Goal: Task Accomplishment & Management: Use online tool/utility

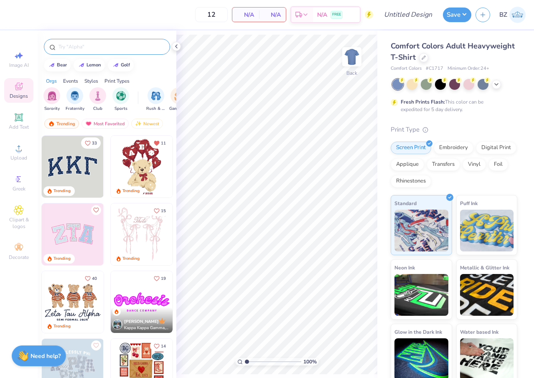
click at [89, 48] on input "text" at bounding box center [111, 47] width 107 height 8
type input "shell"
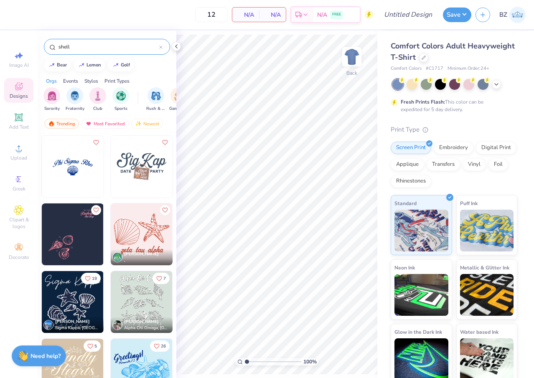
click at [77, 171] on img at bounding box center [73, 167] width 62 height 62
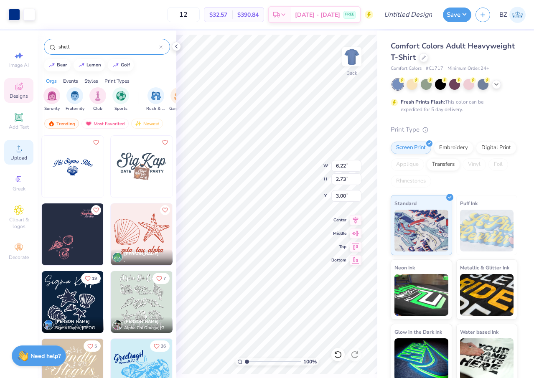
click at [23, 157] on span "Upload" at bounding box center [18, 157] width 17 height 7
click at [20, 119] on icon at bounding box center [18, 117] width 6 height 6
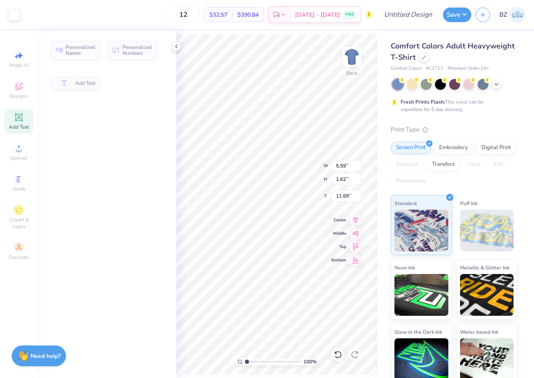
type input "5.59"
type input "1.62"
type input "11.69"
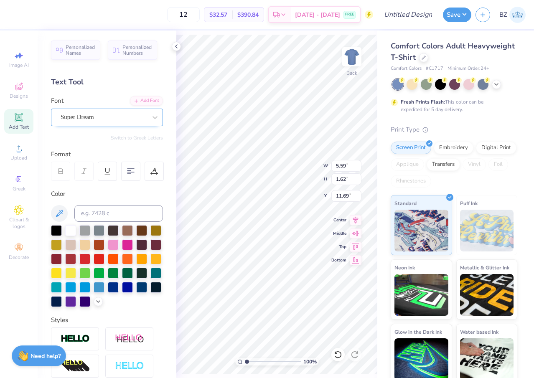
type input "6.22"
type input "2.73"
type input "3.00"
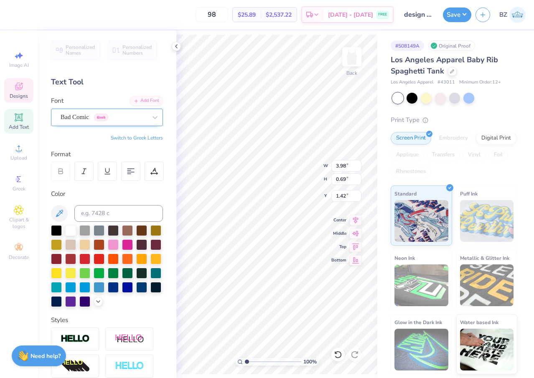
click at [112, 120] on div "Bad Comic Greek" at bounding box center [104, 117] width 88 height 13
type input "birds of paradise"
click at [17, 143] on icon at bounding box center [19, 148] width 10 height 10
click at [20, 154] on span "Upload" at bounding box center [18, 157] width 17 height 7
click at [19, 96] on span "Designs" at bounding box center [19, 96] width 18 height 7
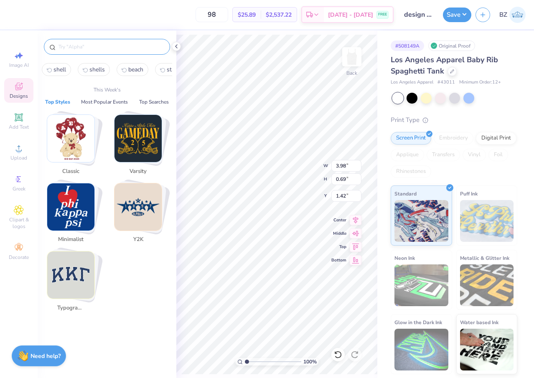
click at [86, 46] on input "text" at bounding box center [111, 47] width 107 height 8
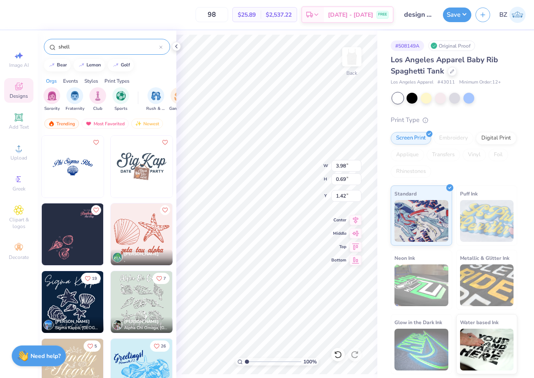
type input "shell"
click at [62, 151] on img at bounding box center [73, 167] width 62 height 62
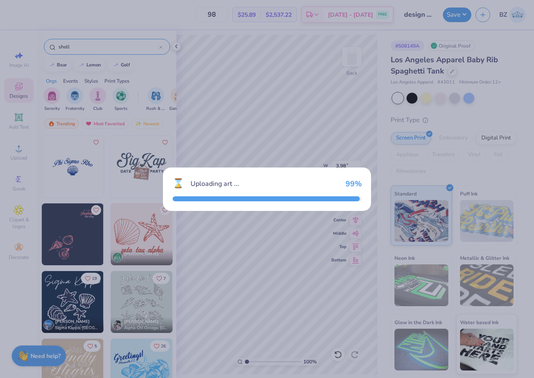
type input "4.27"
type input "1.87"
type input "5.56"
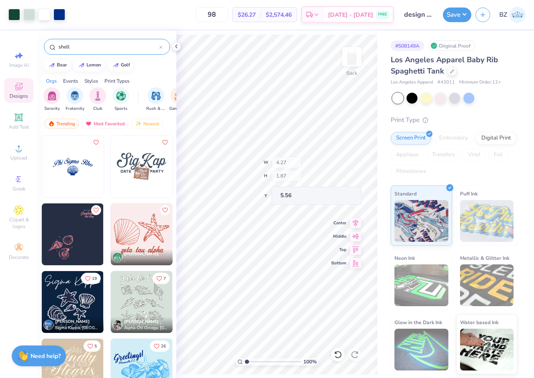
type input "1.18"
type input "1.04"
type input "6.39"
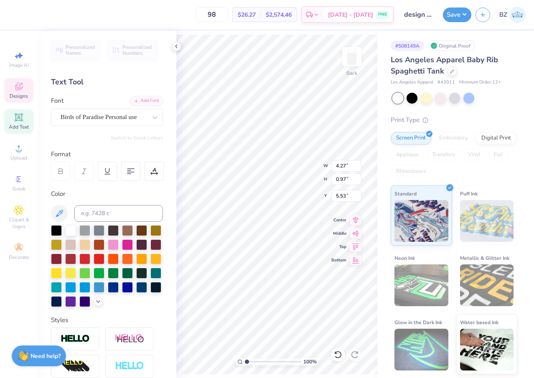
scroll to position [0, 1]
type textarea "Kappa Delta"
type input "3.98"
type input "0.69"
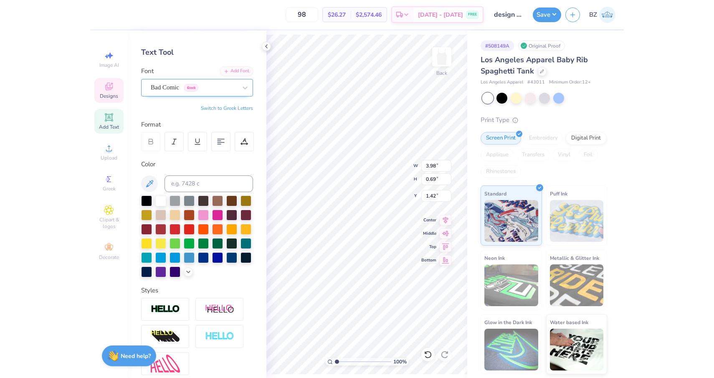
scroll to position [0, 0]
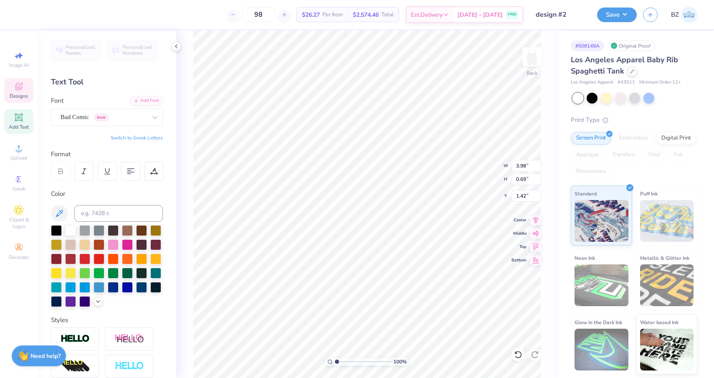
type input "1.44"
type input "1.80"
type input "1.66"
type input "3.02"
type input "3.55"
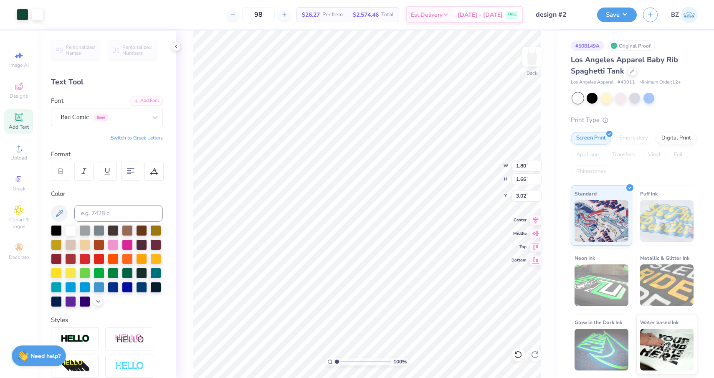
type input "0.88"
type input "5.58"
click at [99, 210] on input at bounding box center [118, 213] width 89 height 17
type input "3435"
type input "6.50"
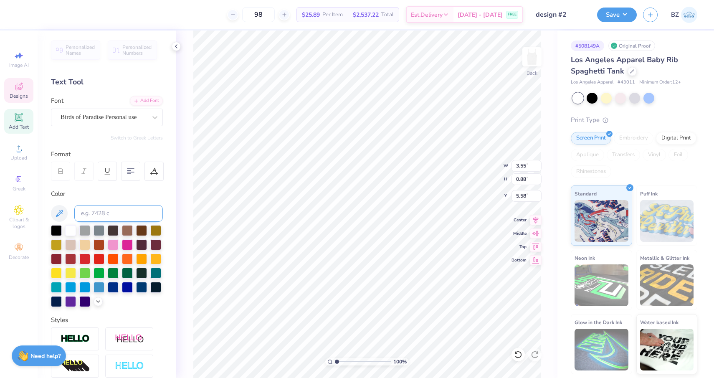
type input "1.37"
type input "4.77"
type input "1.18"
type input "1.06"
type input "5.47"
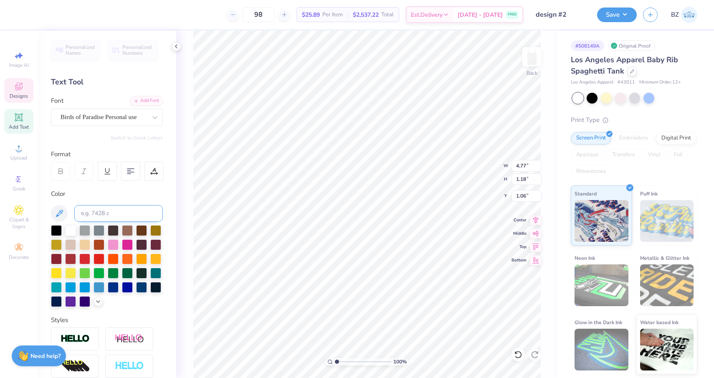
type input "1.35"
type input "1.26"
type input "4.81"
type input "1.19"
type input "1.42"
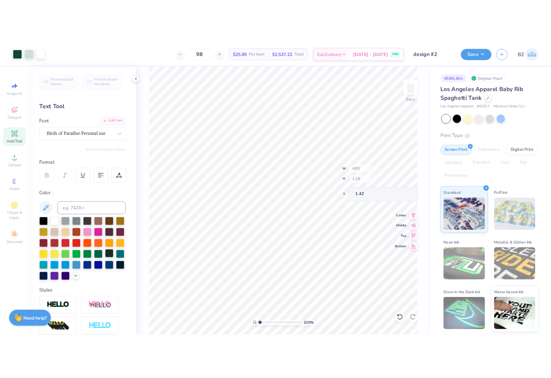
scroll to position [107, 0]
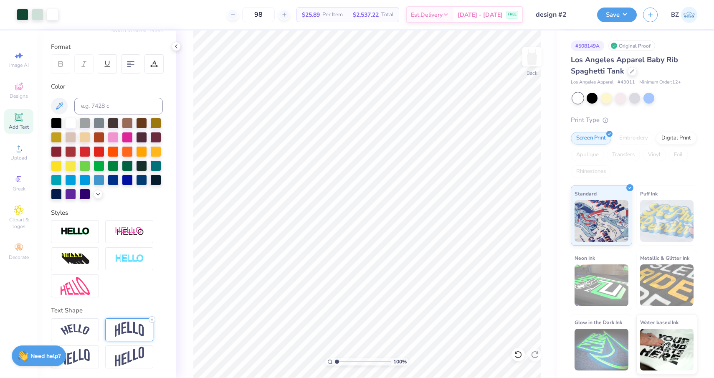
click at [151, 317] on icon at bounding box center [151, 319] width 5 height 5
type input "1.32"
click at [533, 16] on input "design #2" at bounding box center [550, 14] width 82 height 17
click at [533, 17] on button "Save" at bounding box center [617, 13] width 40 height 15
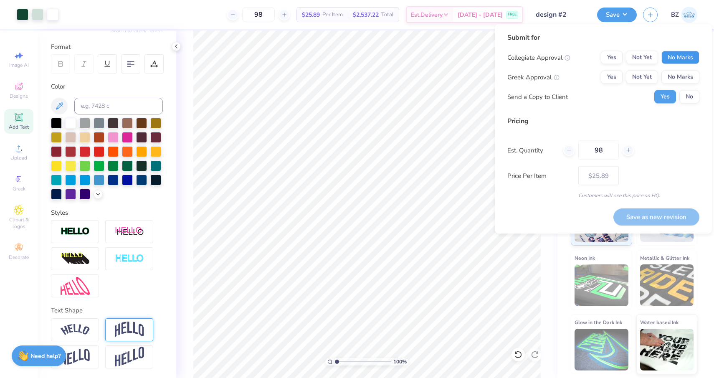
click at [533, 58] on button "No Marks" at bounding box center [680, 57] width 38 height 13
click at [533, 75] on button "Yes" at bounding box center [612, 77] width 22 height 13
click at [533, 218] on button "Save as new revision" at bounding box center [656, 216] width 86 height 17
type input "$25.89"
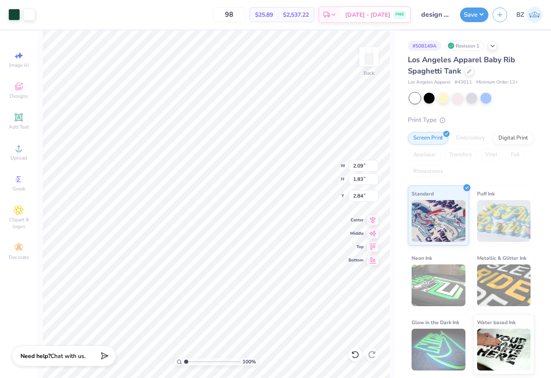
type input "1.11"
type input "2.49"
type input "2.60"
click at [18, 86] on icon at bounding box center [19, 86] width 10 height 10
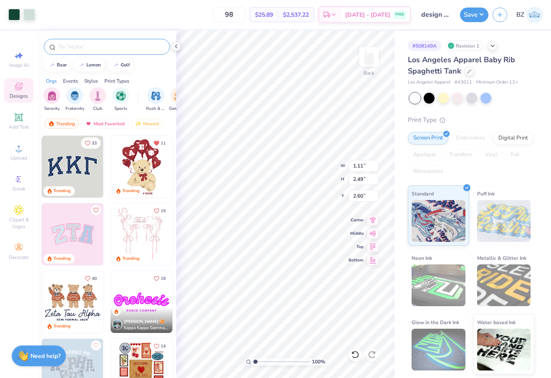
click at [119, 49] on input "text" at bounding box center [111, 47] width 107 height 8
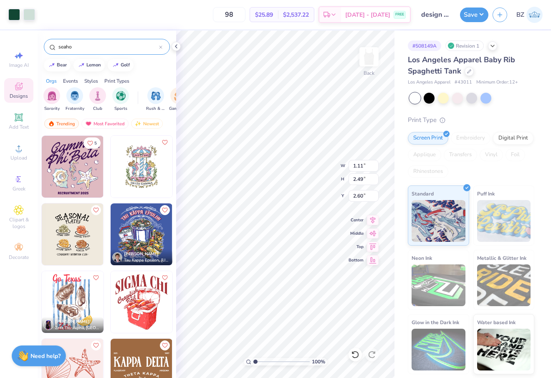
type input "seaho"
click at [91, 181] on img at bounding box center [73, 167] width 62 height 62
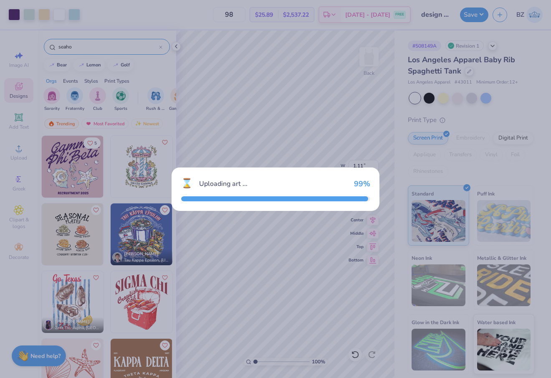
type input "7.00"
type input "7.26"
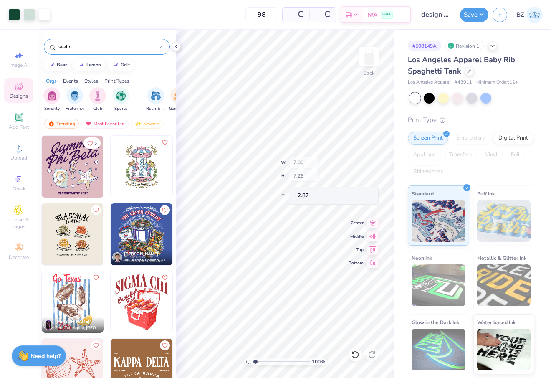
type input "3.32"
click at [85, 51] on div "seaho" at bounding box center [107, 47] width 126 height 16
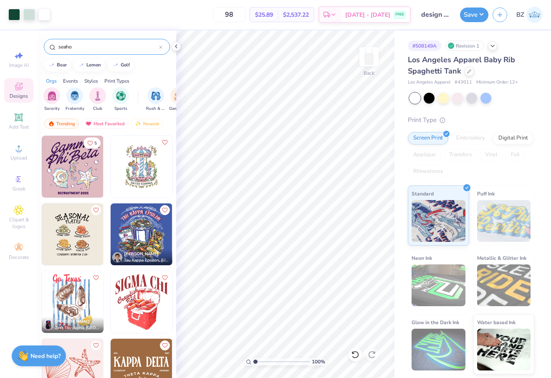
click at [77, 50] on input "seaho" at bounding box center [108, 47] width 101 height 8
type input "s"
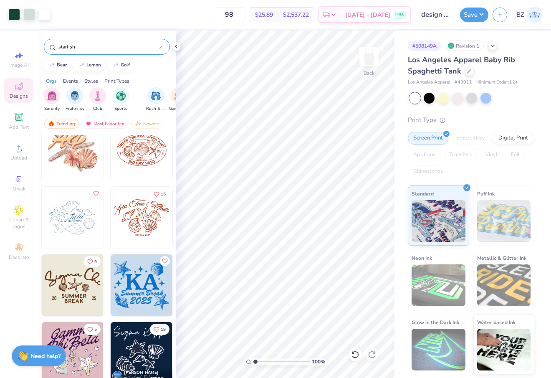
scroll to position [151, 0]
type input "starfish"
click at [71, 223] on img at bounding box center [73, 218] width 62 height 62
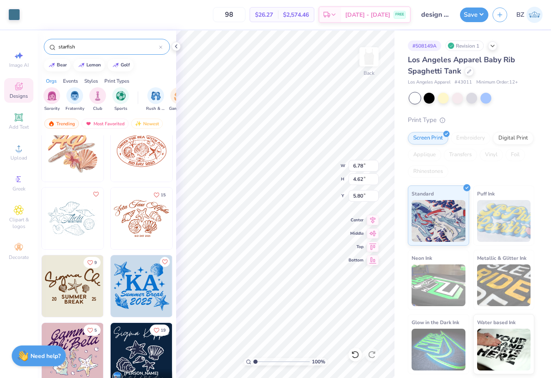
type input "5.80"
click at [144, 286] on img at bounding box center [142, 286] width 62 height 62
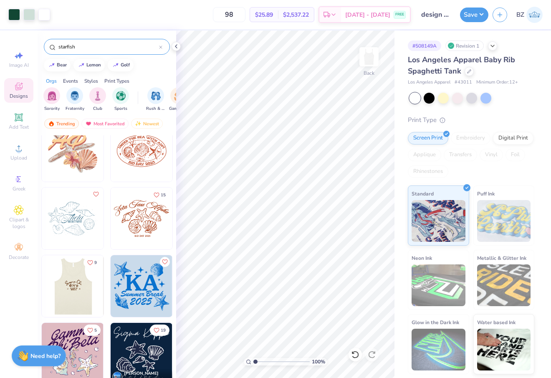
click at [86, 299] on img at bounding box center [72, 286] width 62 height 62
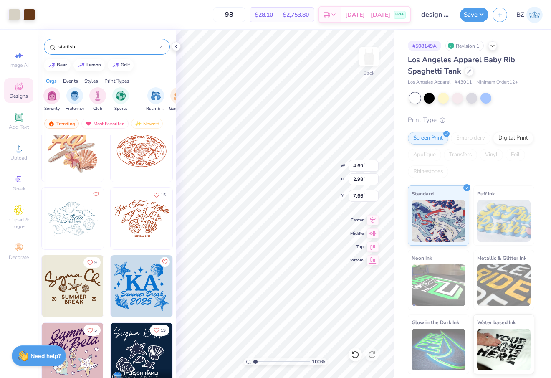
type input "7.66"
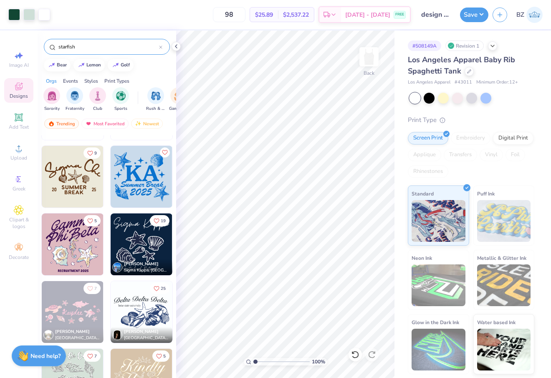
scroll to position [267, 0]
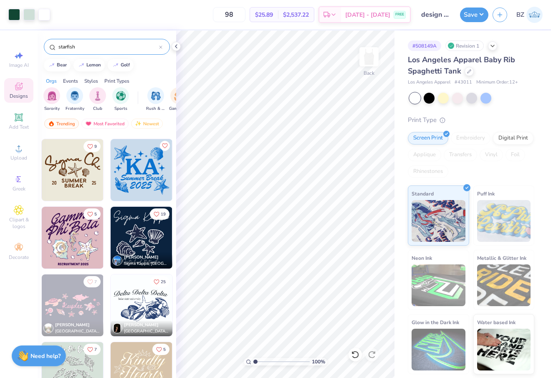
click at [146, 306] on img at bounding box center [142, 305] width 62 height 62
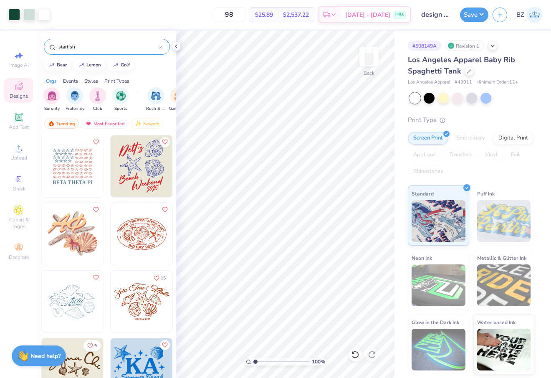
scroll to position [0, 0]
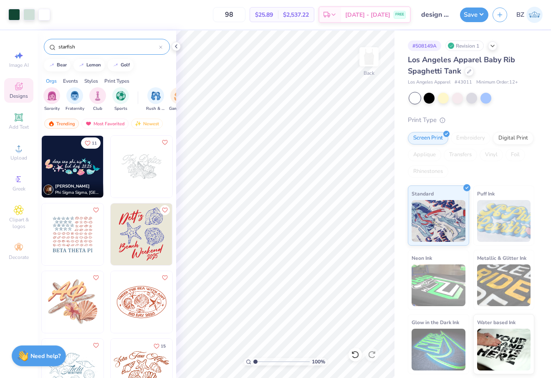
click at [150, 310] on img at bounding box center [142, 302] width 62 height 62
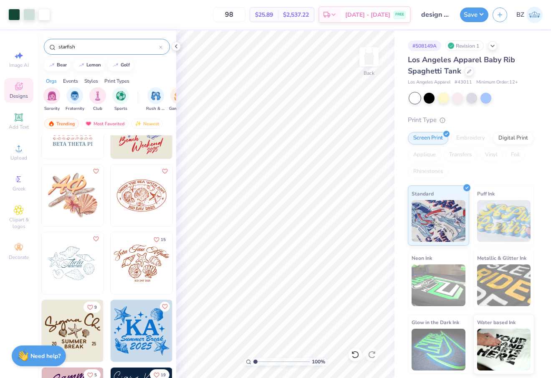
scroll to position [267, 0]
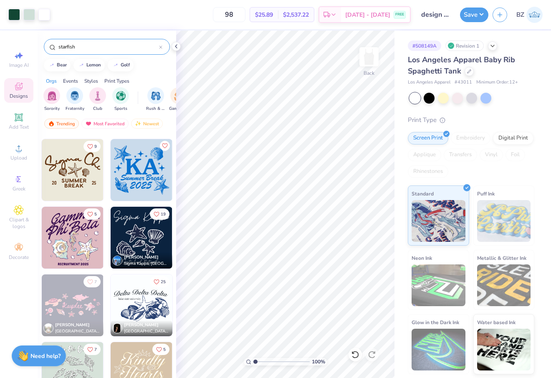
click at [66, 46] on input "starfish" at bounding box center [108, 47] width 101 height 8
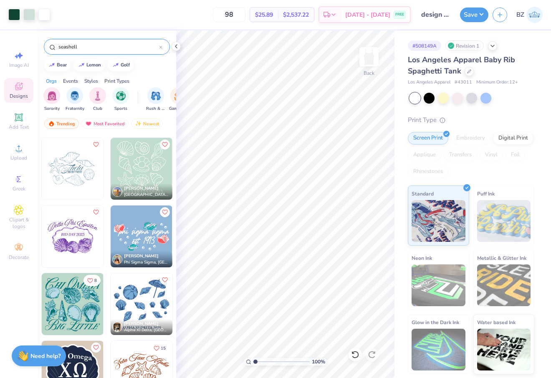
scroll to position [405, 0]
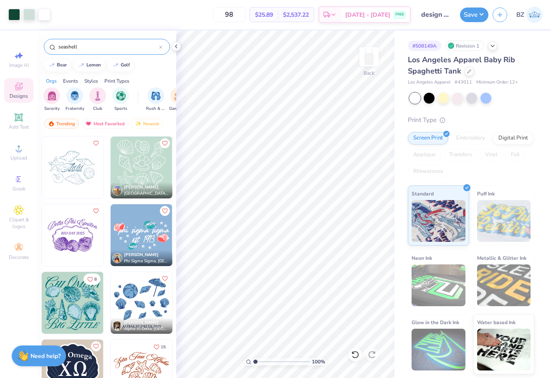
type input "seashell"
click at [134, 165] on img at bounding box center [142, 168] width 62 height 62
click at [467, 144] on div "Embroidery" at bounding box center [471, 138] width 40 height 13
type input "2.06"
type input "1.91"
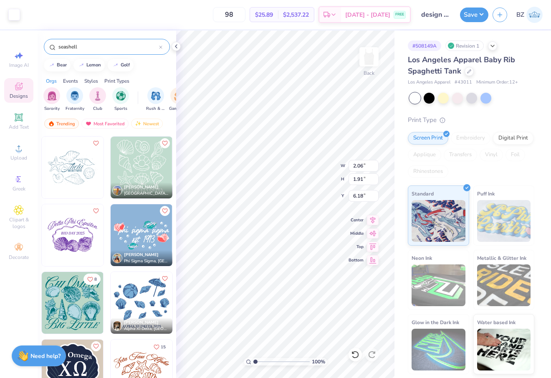
type input "6.18"
click at [467, 141] on div "Embroidery" at bounding box center [471, 138] width 40 height 13
type input "1.90"
type input "1.50"
type input "7.13"
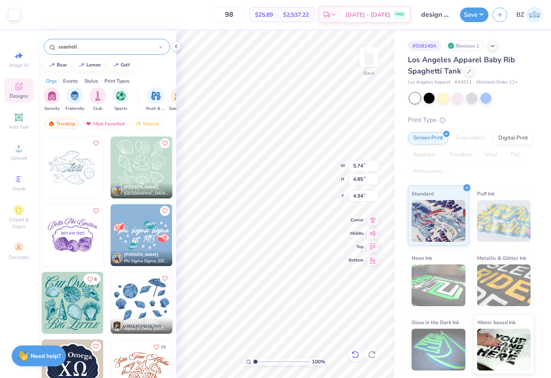
click at [358, 351] on icon at bounding box center [355, 354] width 8 height 8
click at [357, 352] on icon at bounding box center [355, 355] width 7 height 8
click at [355, 355] on icon at bounding box center [355, 354] width 8 height 8
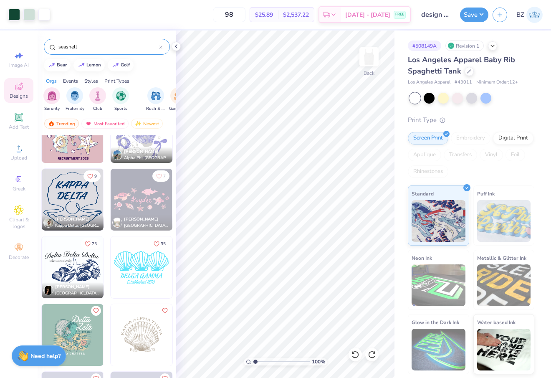
scroll to position [944, 0]
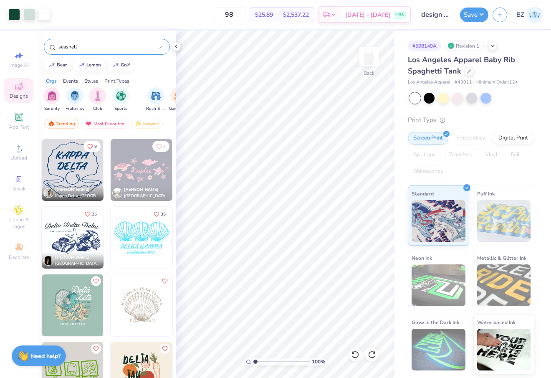
click at [148, 250] on img at bounding box center [142, 238] width 62 height 62
click at [123, 82] on div "Print Types" at bounding box center [116, 81] width 25 height 8
click at [49, 99] on img "filter for Embroidery" at bounding box center [52, 95] width 10 height 10
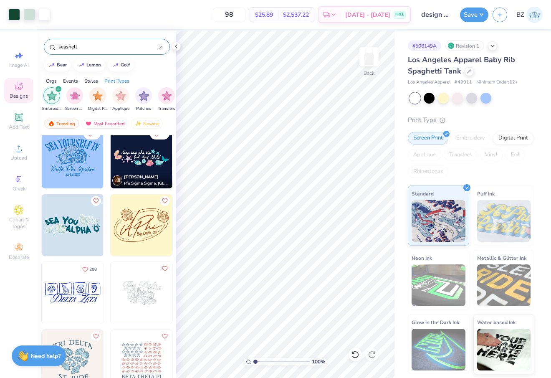
scroll to position [0, 0]
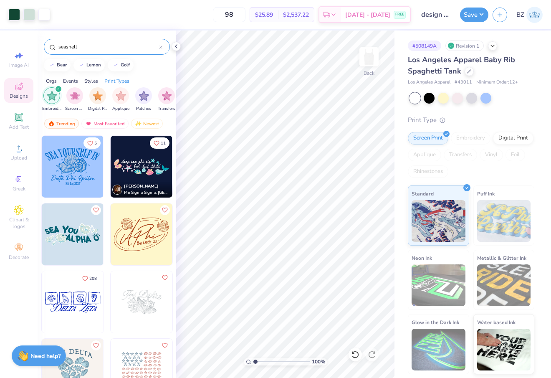
click at [82, 44] on input "seashell" at bounding box center [108, 47] width 101 height 8
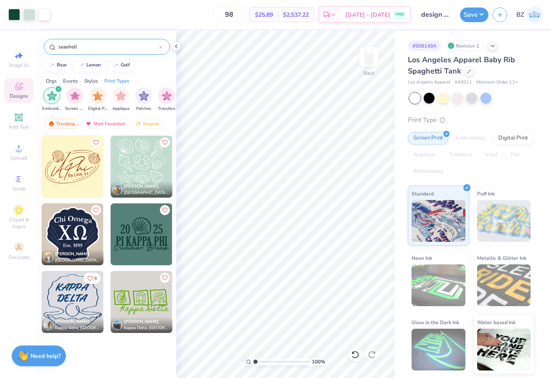
click at [141, 168] on img at bounding box center [142, 167] width 62 height 62
click at [471, 140] on div "Embroidery" at bounding box center [471, 138] width 40 height 13
type input "2.06"
type input "1.91"
type input "4.98"
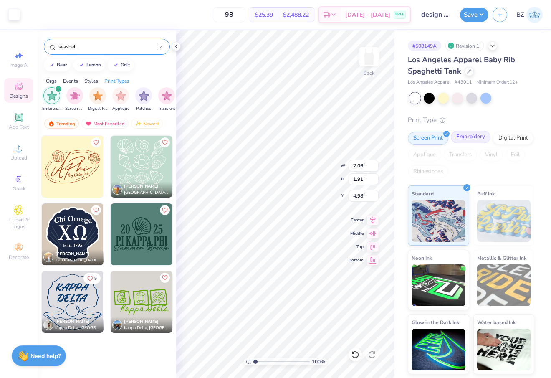
click at [466, 137] on div "Embroidery" at bounding box center [471, 137] width 40 height 13
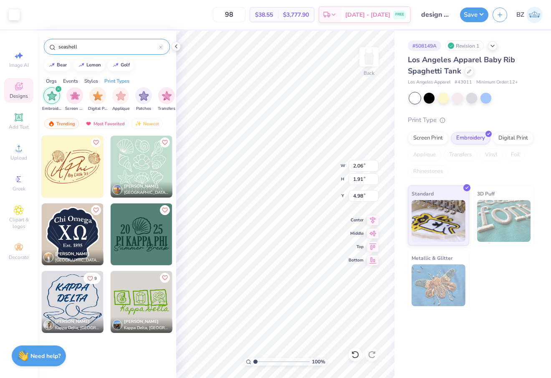
click at [72, 46] on input "seashell" at bounding box center [108, 47] width 101 height 8
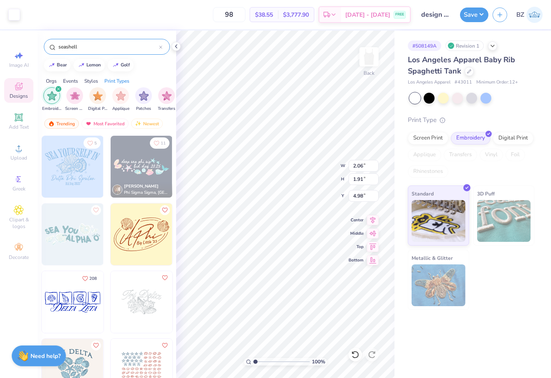
click at [72, 46] on input "seashell" at bounding box center [108, 47] width 101 height 8
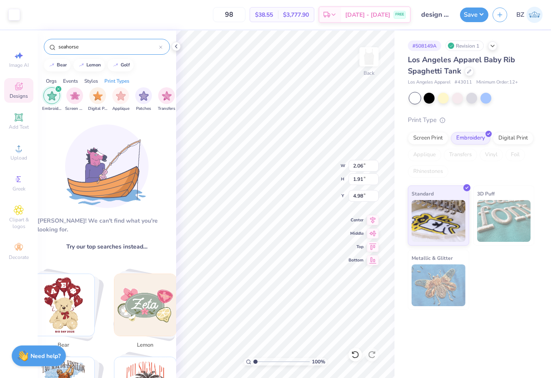
click at [65, 49] on input "seahorse" at bounding box center [108, 47] width 101 height 8
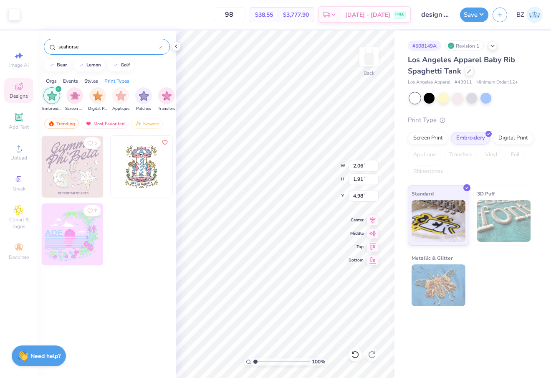
click at [65, 49] on input "seahorse" at bounding box center [108, 47] width 101 height 8
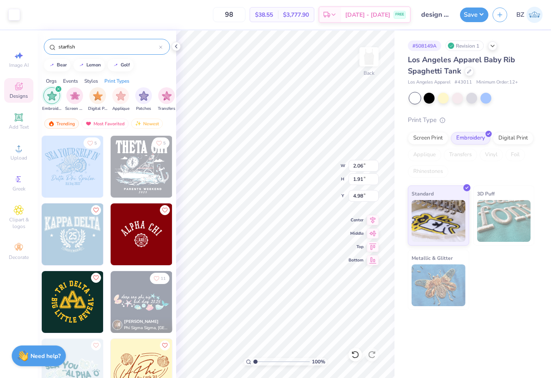
type input "starfish"
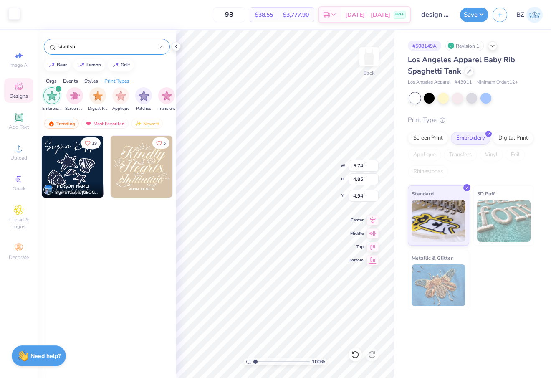
click at [17, 16] on div at bounding box center [14, 14] width 12 height 12
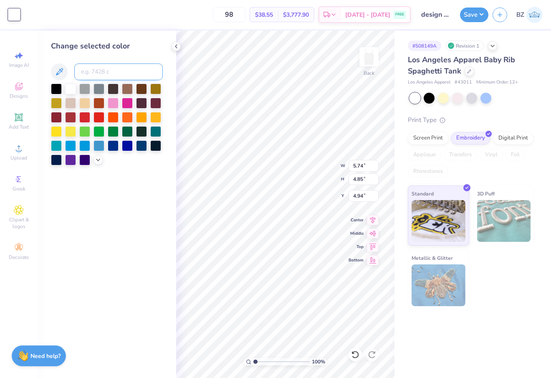
click at [102, 70] on input at bounding box center [118, 71] width 89 height 17
type input "3435"
click at [398, 324] on div "# 508149A Revision 1 Los Angeles Apparel Baby Rib Spaghetti Tank Los Angeles Ap…" at bounding box center [473, 203] width 157 height 347
click at [395, 333] on div "# 508149A Revision 1 Los Angeles Apparel Baby Rib Spaghetti Tank Los Angeles Ap…" at bounding box center [473, 203] width 157 height 347
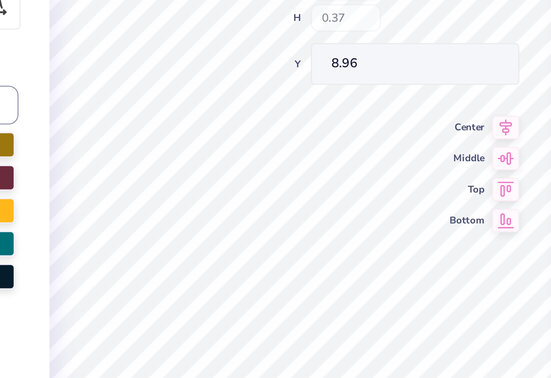
type input "8.97"
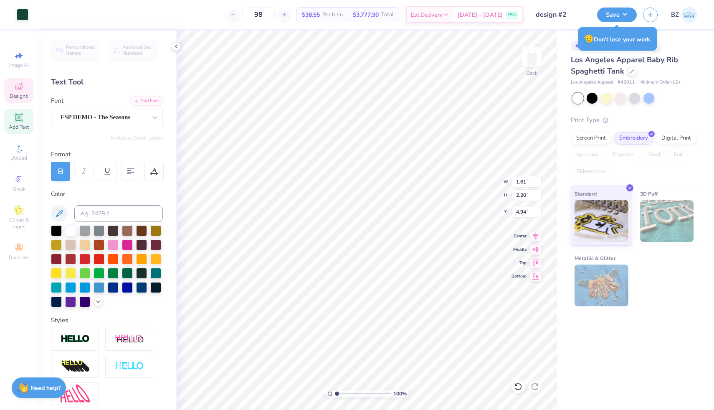
type input "2.74"
type input "3.76"
type input "3.38"
type input "3.02"
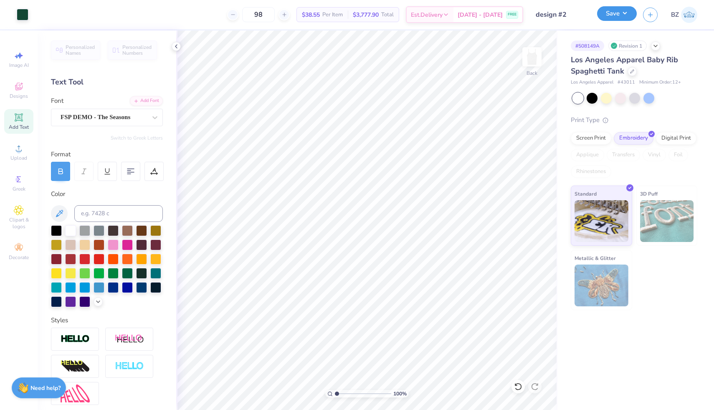
click at [533, 11] on button "Save" at bounding box center [617, 13] width 40 height 15
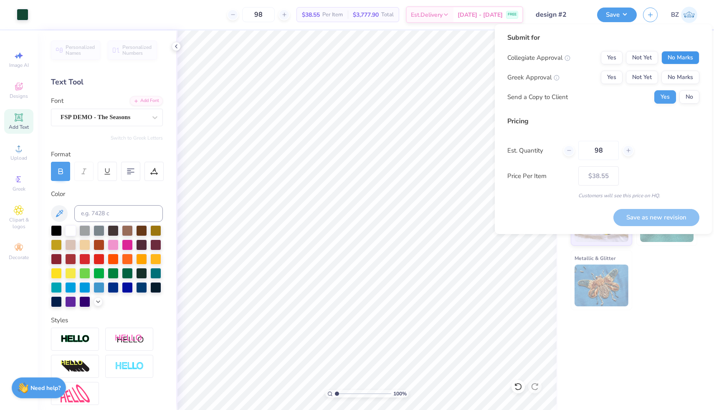
click at [533, 55] on button "No Marks" at bounding box center [680, 57] width 38 height 13
click at [533, 76] on button "Yes" at bounding box center [612, 77] width 22 height 13
click at [533, 219] on button "Save as new revision" at bounding box center [656, 217] width 86 height 17
type input "$38.55"
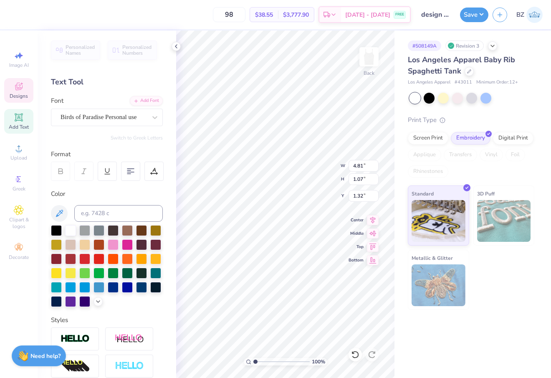
scroll to position [0, 2]
type textarea "Kappa Delta"
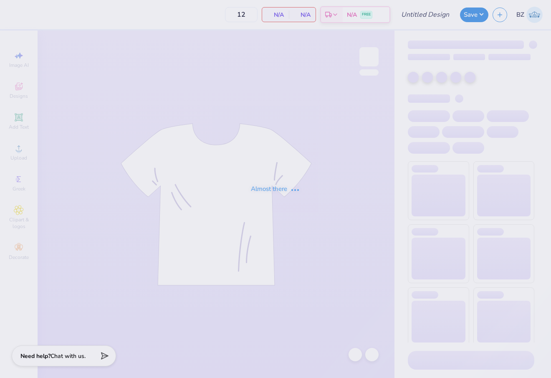
type input "starfish design green"
type input "98"
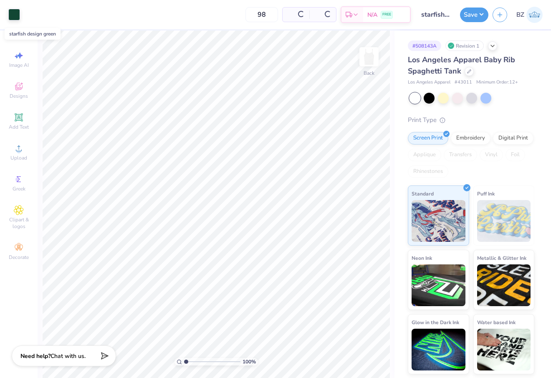
click at [430, 16] on input "starfish design green" at bounding box center [435, 14] width 41 height 17
click at [442, 13] on input "starfish design green" at bounding box center [435, 14] width 41 height 17
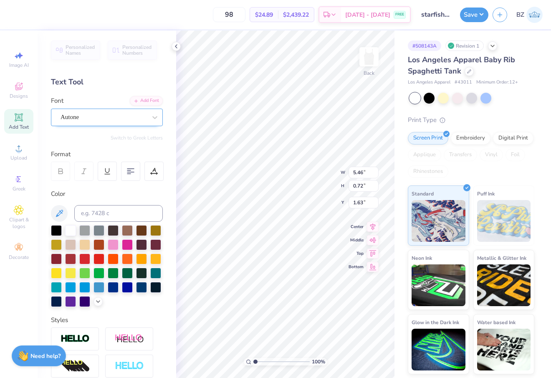
click at [79, 120] on div "Autone" at bounding box center [104, 117] width 88 height 13
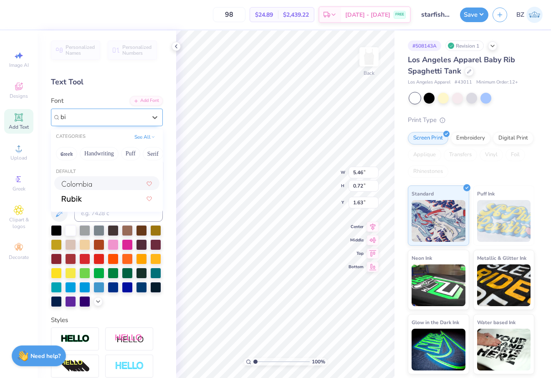
type input "b"
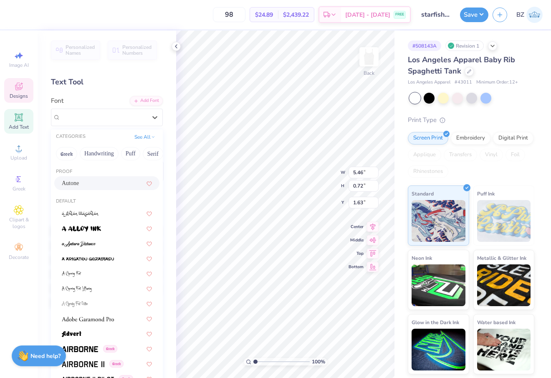
click at [19, 101] on div "Designs" at bounding box center [18, 90] width 29 height 25
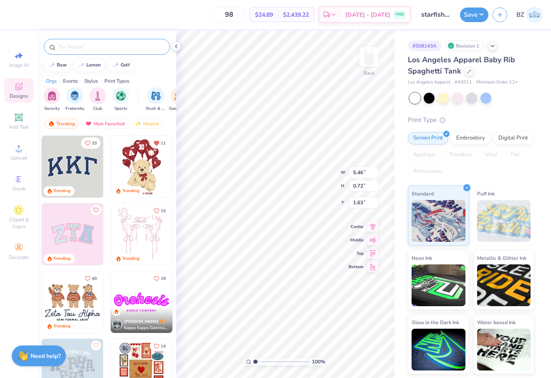
click at [89, 45] on input "text" at bounding box center [111, 47] width 107 height 8
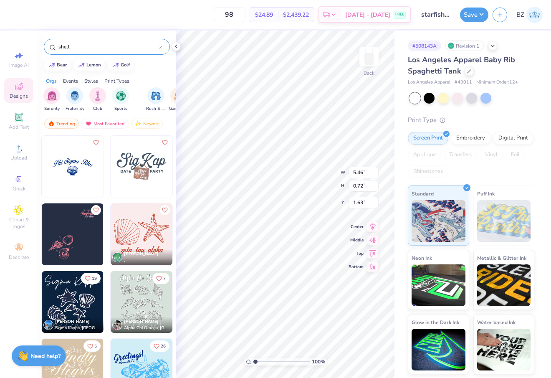
type input "shell"
click at [76, 179] on img at bounding box center [73, 167] width 62 height 62
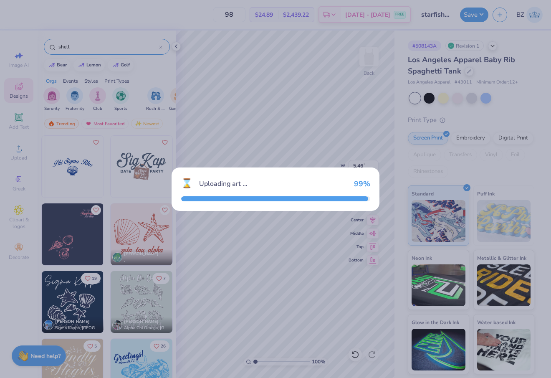
type input "4.27"
type input "1.87"
type input "5.56"
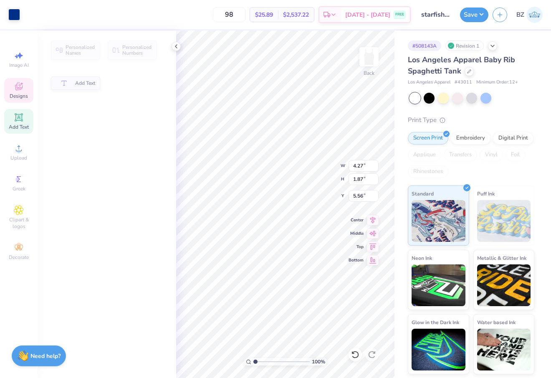
type input "0.97"
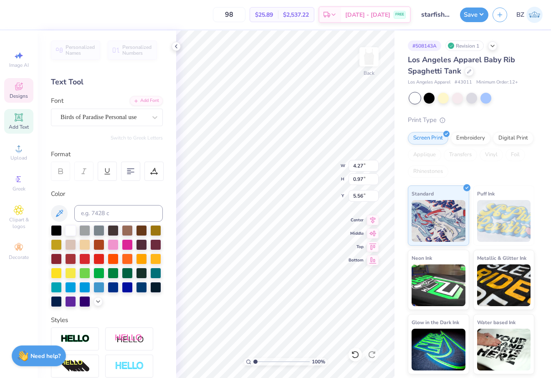
type input "1.18"
type input "1.04"
type input "6.39"
type input "5.53"
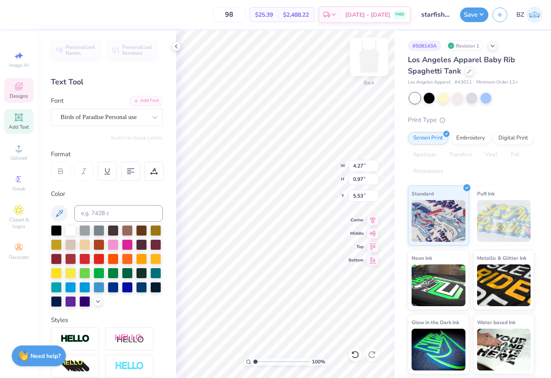
type textarea "Kappa Delta"
type input "5.46"
type input "0.72"
type input "1.63"
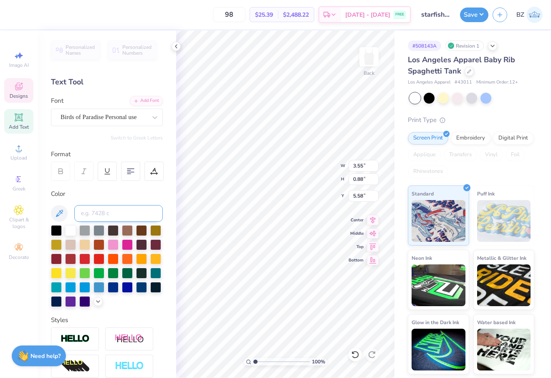
click at [103, 210] on input at bounding box center [118, 213] width 89 height 17
type input "3435"
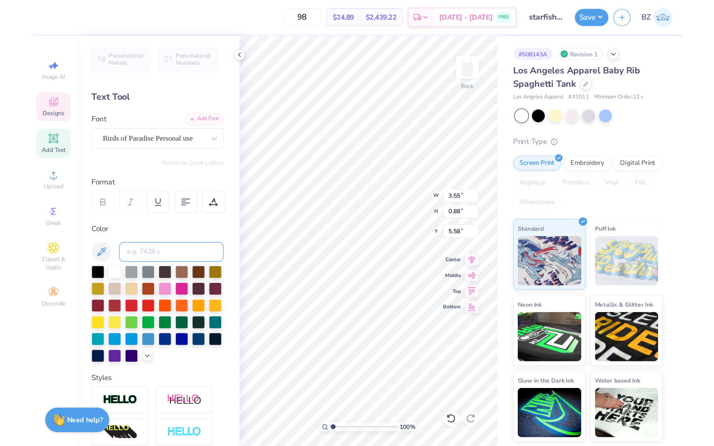
scroll to position [107, 0]
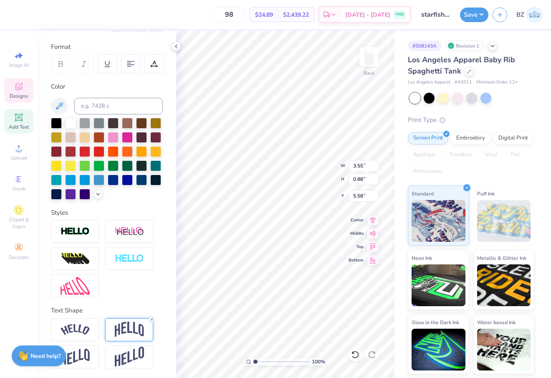
click at [152, 317] on icon at bounding box center [151, 319] width 5 height 5
type input "0.79"
type input "5.62"
type input "5.15"
type input "1.14"
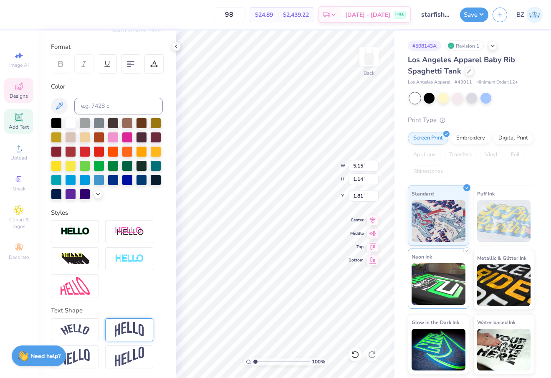
type input "1.80"
click at [467, 71] on icon at bounding box center [469, 70] width 4 height 4
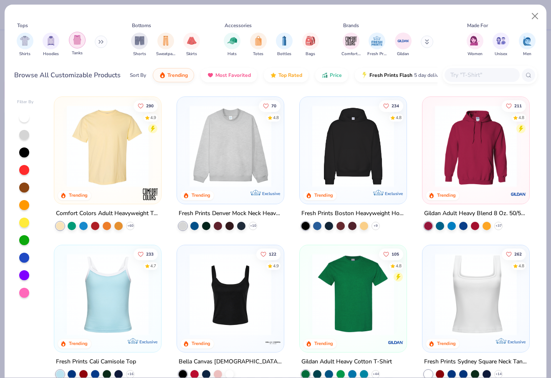
click at [78, 41] on img "filter for Tanks" at bounding box center [77, 40] width 9 height 10
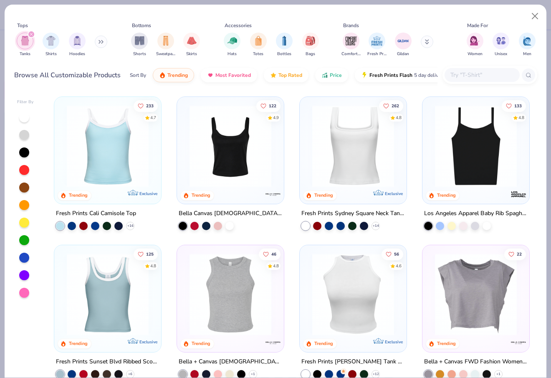
click at [237, 174] on img at bounding box center [230, 146] width 90 height 82
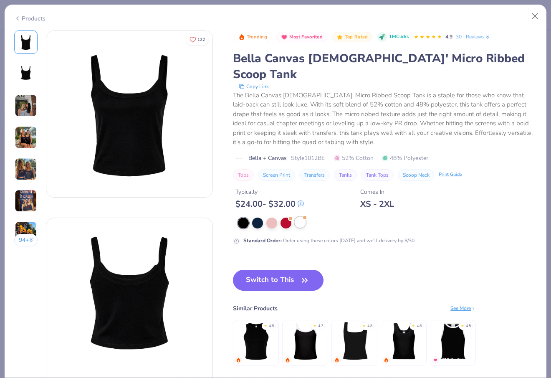
click at [301, 217] on div at bounding box center [300, 222] width 11 height 11
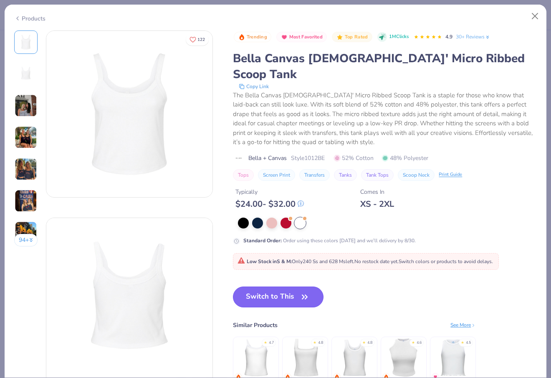
click at [293, 286] on button "Switch to This" at bounding box center [278, 296] width 91 height 21
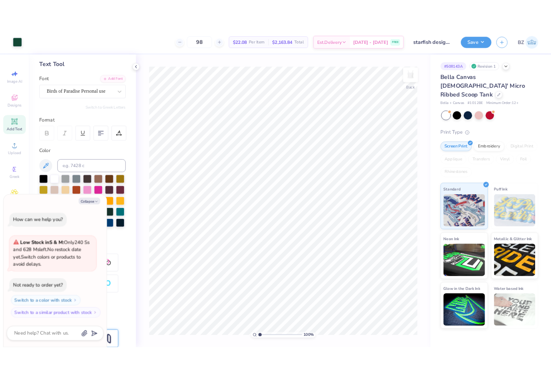
scroll to position [76, 0]
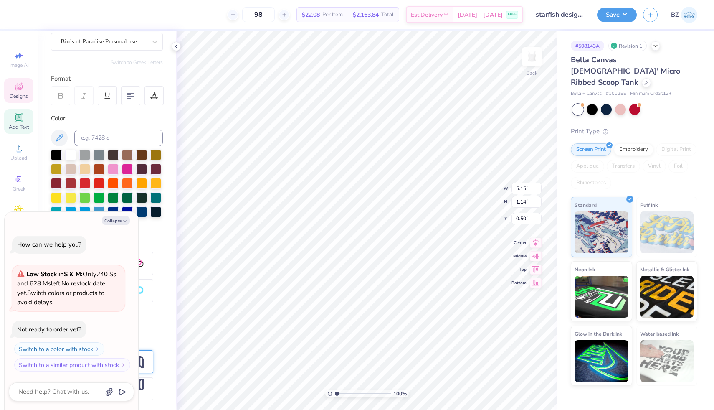
type textarea "x"
type input "0.86"
type textarea "x"
type input "4.38"
type input "4.46"
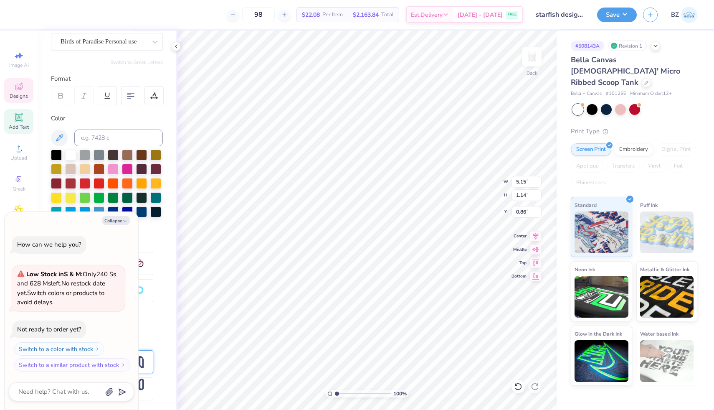
type input "1.85"
type textarea "x"
type input "2.24"
click at [14, 158] on span "Upload" at bounding box center [18, 157] width 17 height 7
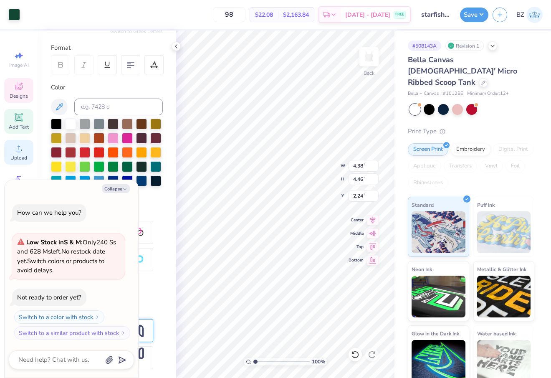
scroll to position [107, 0]
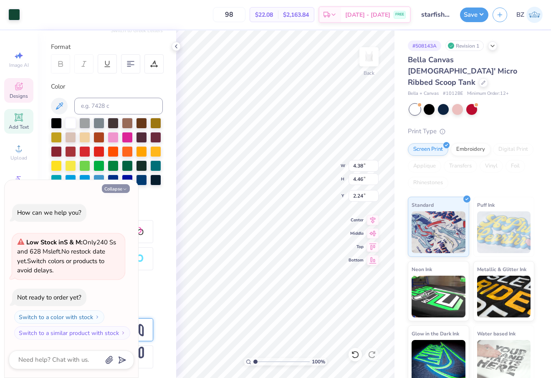
click at [122, 187] on button "Collapse" at bounding box center [116, 188] width 28 height 9
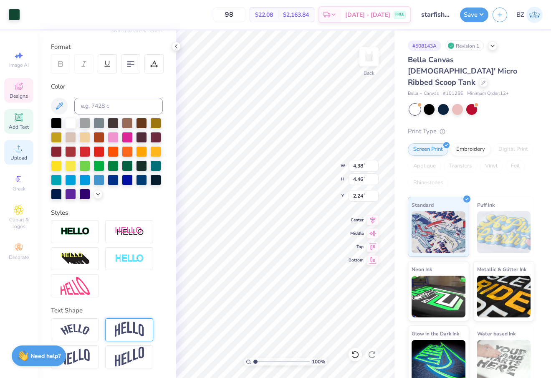
click at [18, 151] on icon at bounding box center [19, 148] width 6 height 6
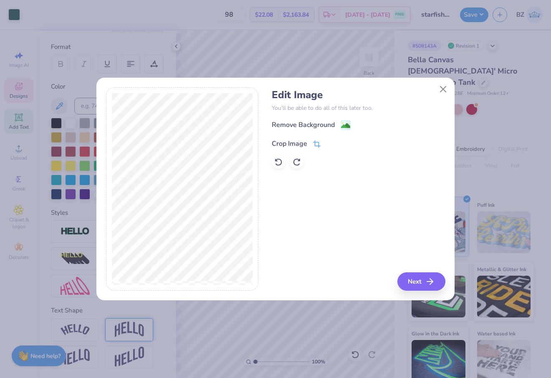
click at [314, 143] on icon at bounding box center [317, 144] width 8 height 8
click at [329, 144] on icon at bounding box center [331, 142] width 5 height 5
click at [347, 126] on image at bounding box center [345, 126] width 9 height 9
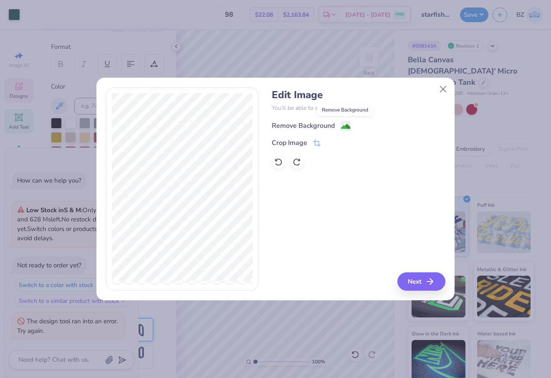
click at [346, 124] on image at bounding box center [345, 126] width 9 height 9
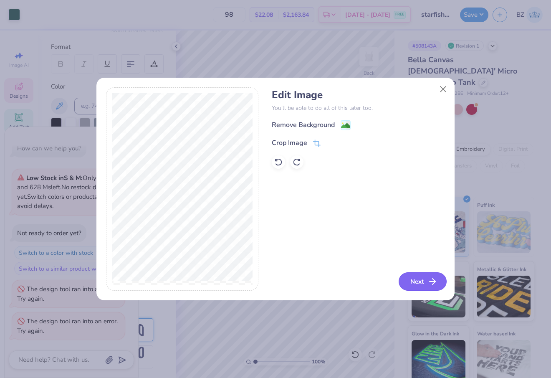
click at [405, 282] on button "Next" at bounding box center [423, 281] width 48 height 18
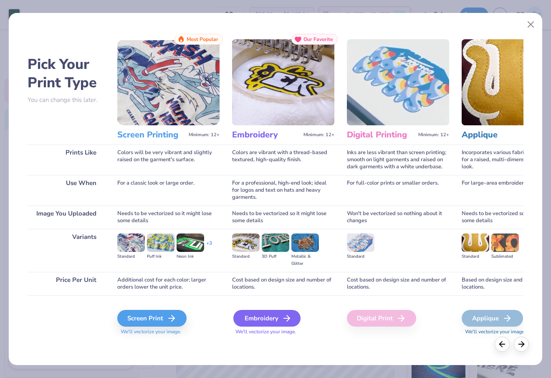
click at [241, 321] on div "Embroidery" at bounding box center [266, 318] width 67 height 17
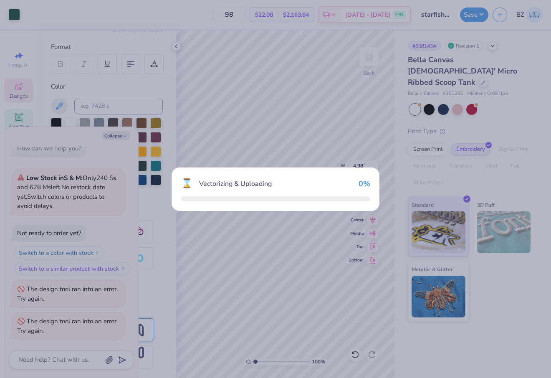
type textarea "x"
type input "4.50"
type input "4.58"
type input "2.28"
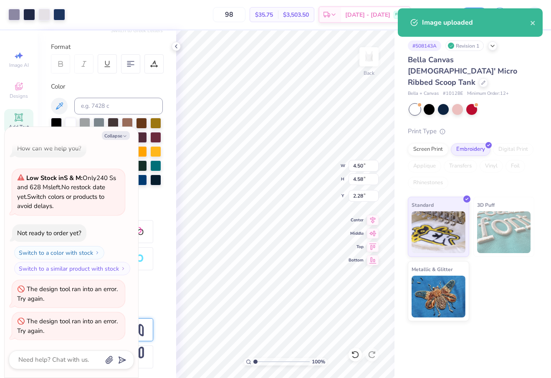
type textarea "x"
type input "6.95"
type input "6.99"
type input "2.00"
type textarea "x"
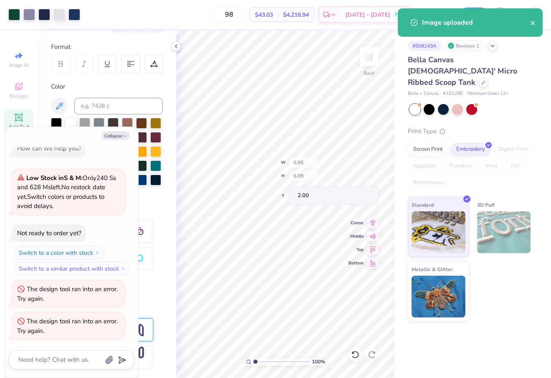
type input "6.97"
type input "2.02"
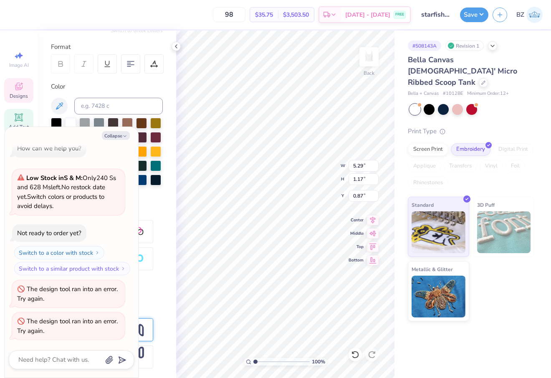
type textarea "x"
type input "0.83"
type textarea "x"
type input "2.86"
type input "0.64"
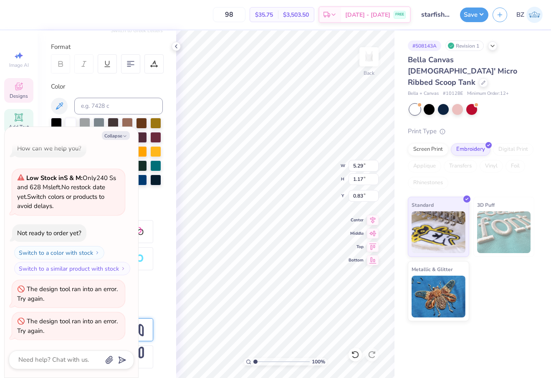
type input "1.36"
type textarea "x"
type input "0.81"
type textarea "x"
type input "2.86"
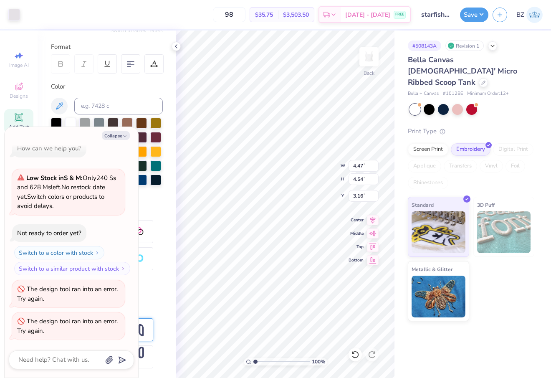
type input "0.64"
type input "0.81"
type textarea "x"
type input "0.80"
click at [118, 137] on button "Collapse" at bounding box center [116, 135] width 28 height 9
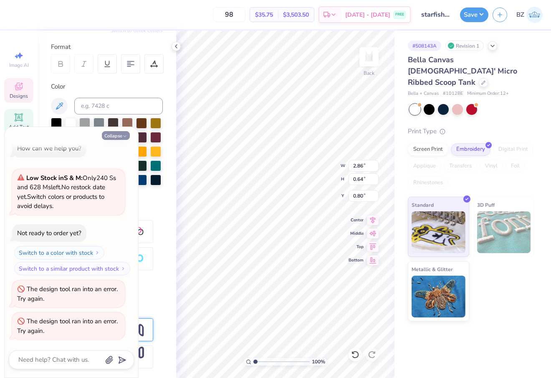
type textarea "x"
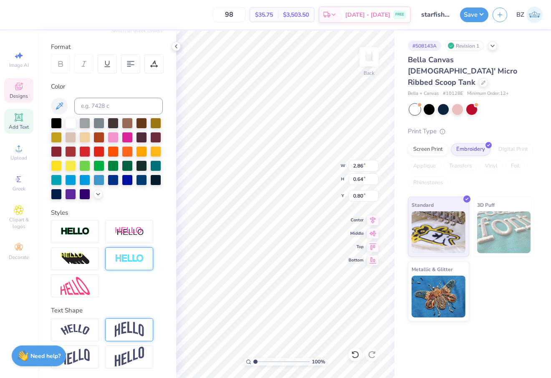
scroll to position [0, 0]
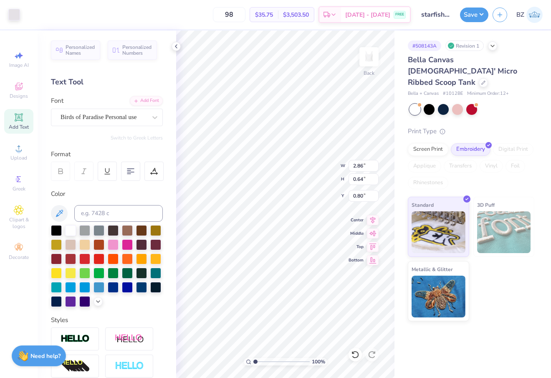
type input "4.47"
type input "4.54"
type input "3.08"
click at [116, 210] on input at bounding box center [118, 213] width 89 height 17
type input "3435"
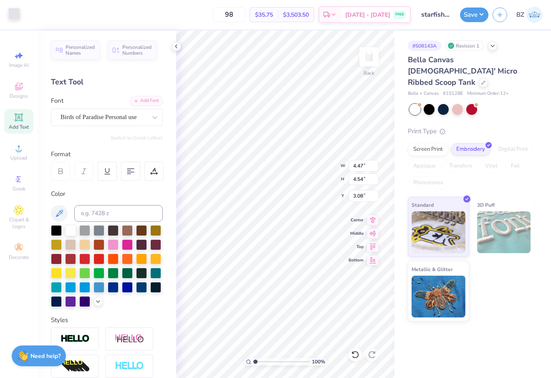
click at [13, 14] on div at bounding box center [14, 14] width 12 height 12
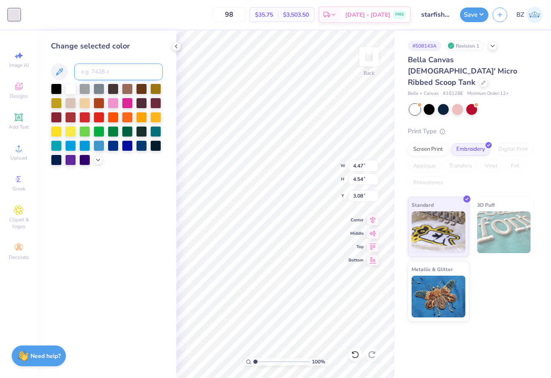
click at [109, 73] on input at bounding box center [118, 71] width 89 height 17
type input "3435"
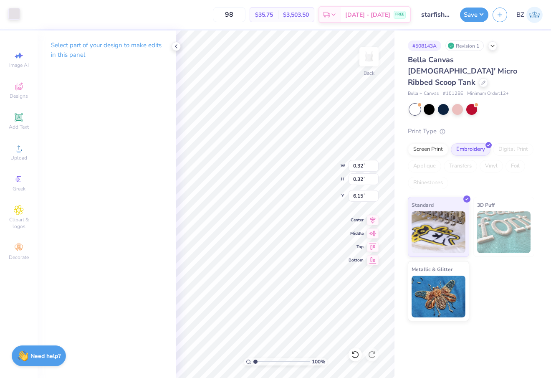
click at [20, 20] on div at bounding box center [14, 14] width 12 height 12
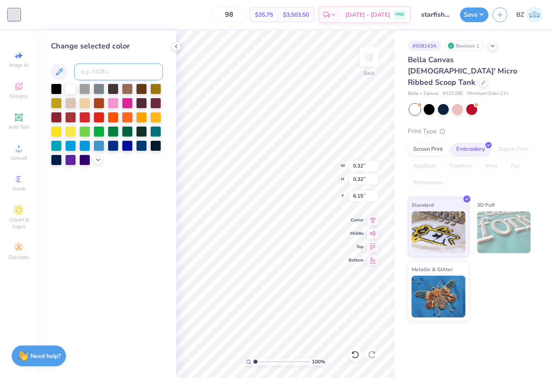
click at [93, 78] on input at bounding box center [118, 71] width 89 height 17
type input "3435"
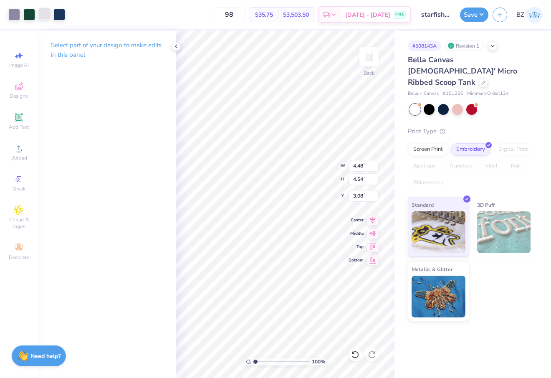
click at [45, 15] on div at bounding box center [44, 14] width 12 height 12
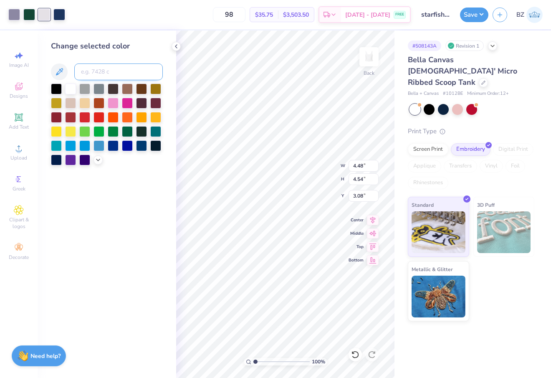
click at [95, 72] on input at bounding box center [118, 71] width 89 height 17
type input "3435"
click at [13, 17] on div at bounding box center [14, 14] width 12 height 12
click at [96, 75] on input at bounding box center [118, 71] width 89 height 17
type input "3435"
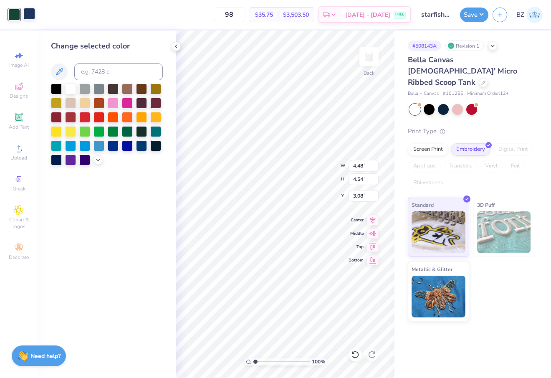
click at [33, 16] on div at bounding box center [29, 14] width 12 height 12
click at [97, 73] on input at bounding box center [118, 71] width 89 height 17
type input "3435"
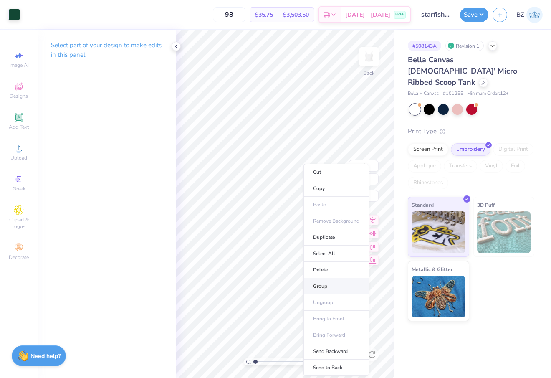
click at [328, 282] on li "Group" at bounding box center [337, 286] width 66 height 16
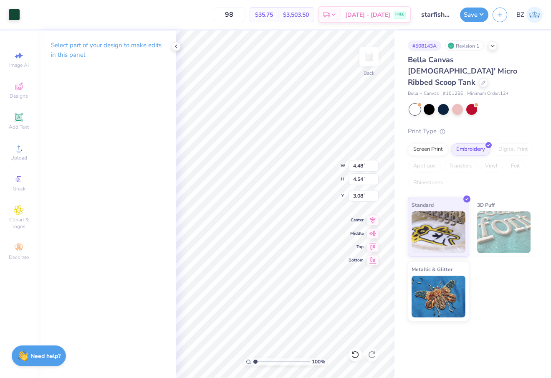
type input "2.86"
type input "0.64"
type input "0.80"
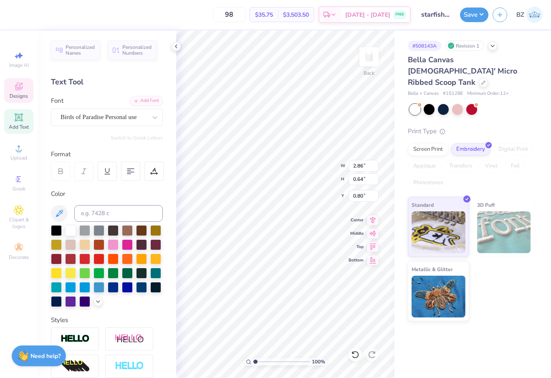
type input "4.30"
type input "0.95"
type input "1.34"
type input "4.48"
type input "4.54"
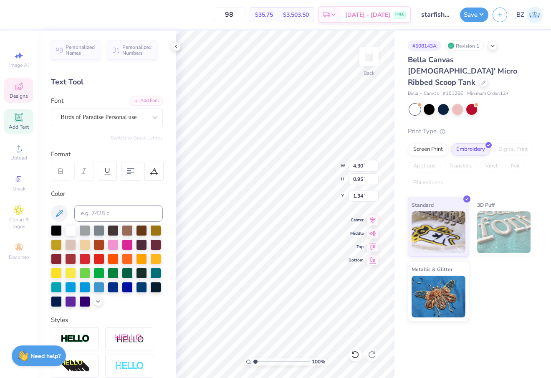
type input "3.08"
type input "4.26"
type input "4.31"
type input "2.54"
click at [465, 14] on button "Save" at bounding box center [474, 13] width 28 height 15
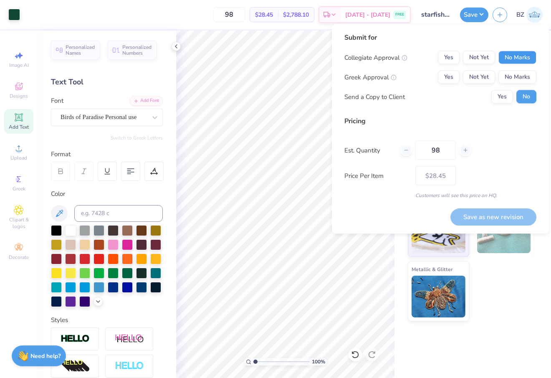
click at [512, 59] on button "No Marks" at bounding box center [518, 57] width 38 height 13
click at [453, 77] on button "Yes" at bounding box center [449, 77] width 22 height 13
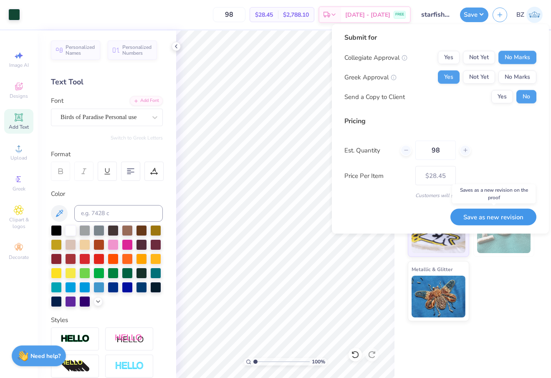
click at [482, 220] on button "Save as new revision" at bounding box center [494, 216] width 86 height 17
type input "$28.45"
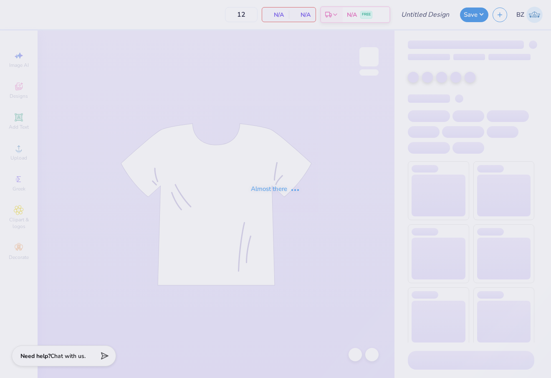
type input "design #2"
type input "98"
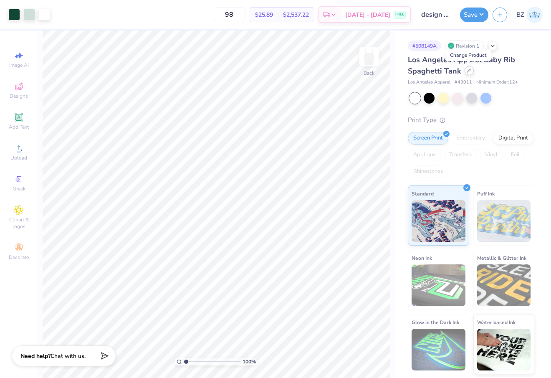
click at [467, 70] on icon at bounding box center [469, 70] width 4 height 4
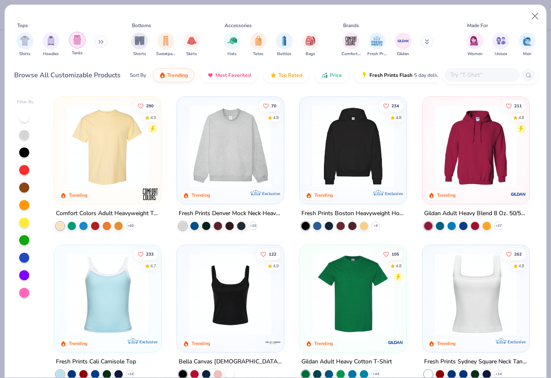
click at [77, 42] on img "filter for Tanks" at bounding box center [77, 40] width 9 height 10
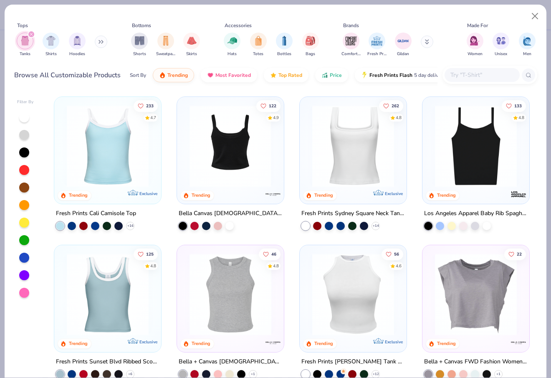
click at [249, 157] on img at bounding box center [230, 146] width 90 height 82
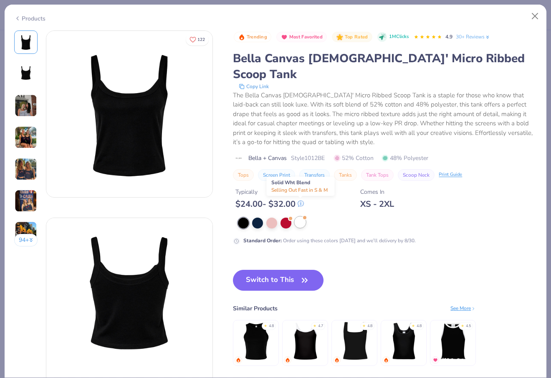
click at [301, 217] on div at bounding box center [300, 222] width 11 height 11
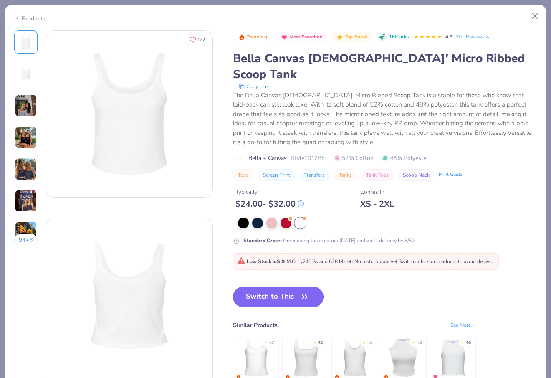
click at [294, 286] on button "Switch to This" at bounding box center [278, 296] width 91 height 21
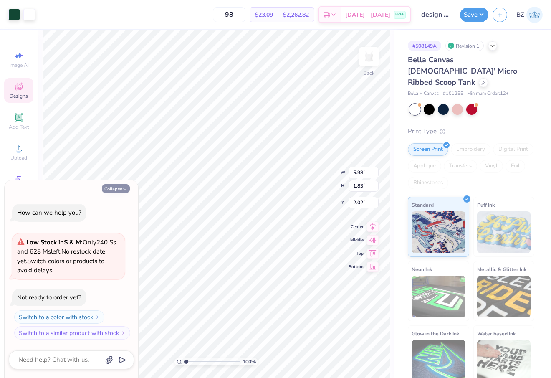
type textarea "x"
type input "2.00"
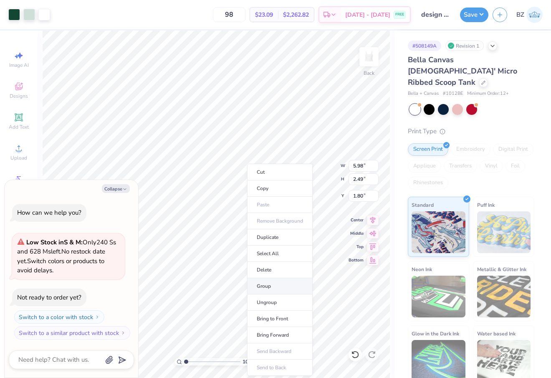
click at [274, 287] on li "Group" at bounding box center [280, 286] width 66 height 16
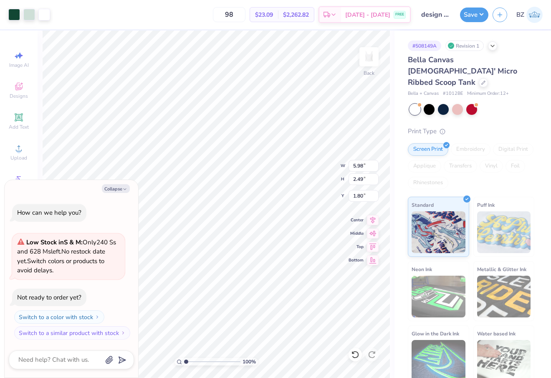
type textarea "x"
type input "2.49"
type textarea "x"
type input "4.81"
type input "1.07"
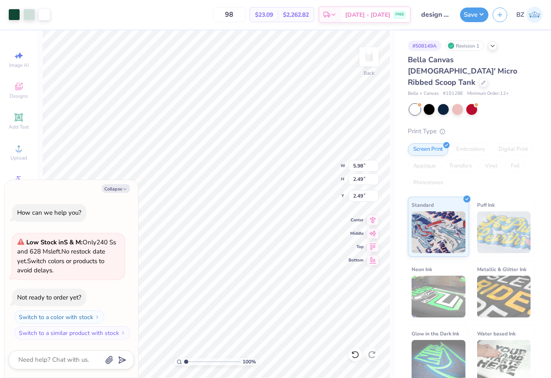
type input "0.50"
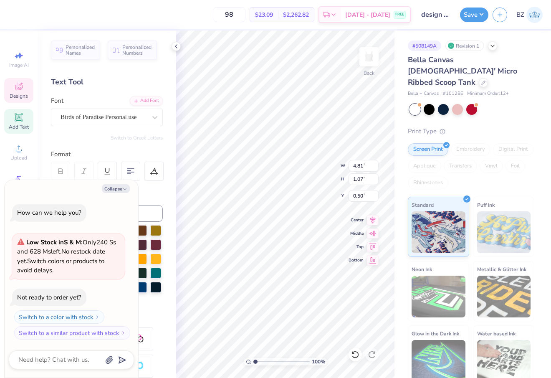
type textarea "x"
type input "1.13"
click at [474, 15] on button "Save" at bounding box center [474, 13] width 28 height 15
type textarea "x"
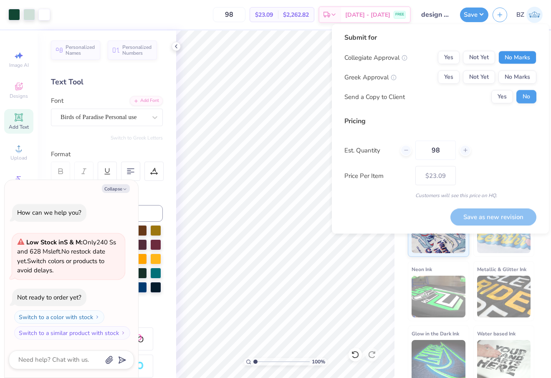
click at [515, 58] on button "No Marks" at bounding box center [518, 57] width 38 height 13
click at [460, 79] on div "Yes Not Yet No Marks" at bounding box center [487, 77] width 99 height 13
click at [453, 77] on button "Yes" at bounding box center [449, 77] width 22 height 13
click at [485, 218] on button "Save as new revision" at bounding box center [494, 216] width 86 height 17
type input "$23.09"
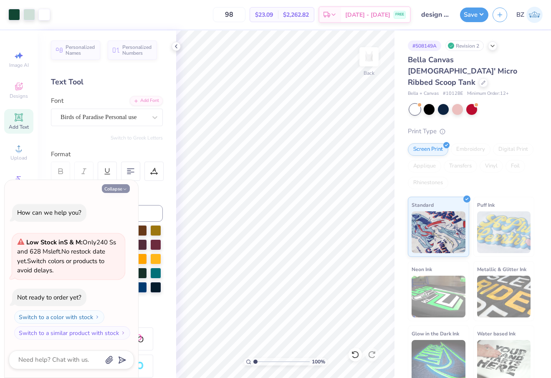
click at [120, 189] on button "Collapse" at bounding box center [116, 188] width 28 height 9
type textarea "x"
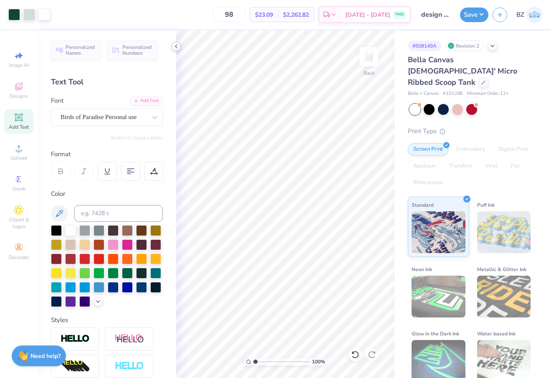
click at [177, 45] on icon at bounding box center [176, 46] width 7 height 7
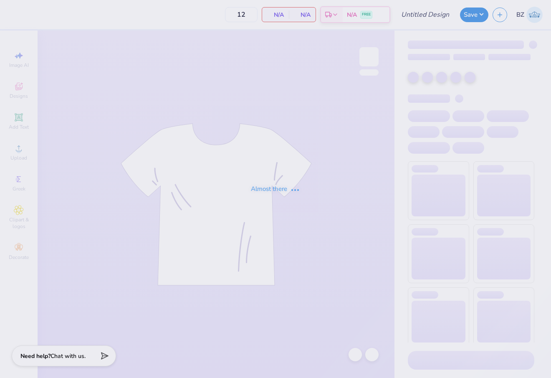
type input "design #2"
type input "98"
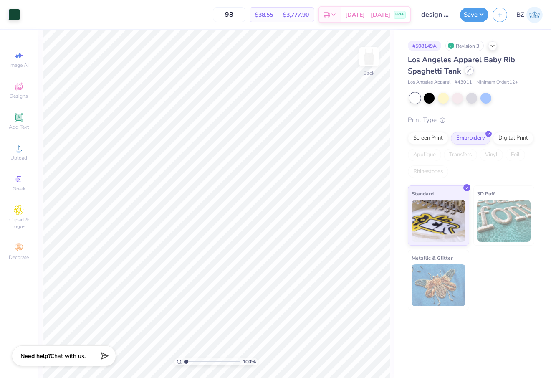
click at [468, 72] on icon at bounding box center [469, 70] width 3 height 3
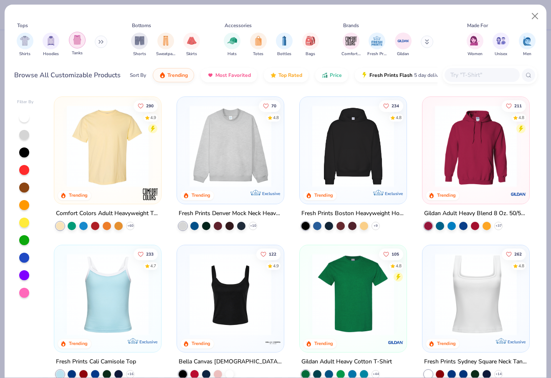
click at [79, 41] on img "filter for Tanks" at bounding box center [77, 40] width 9 height 10
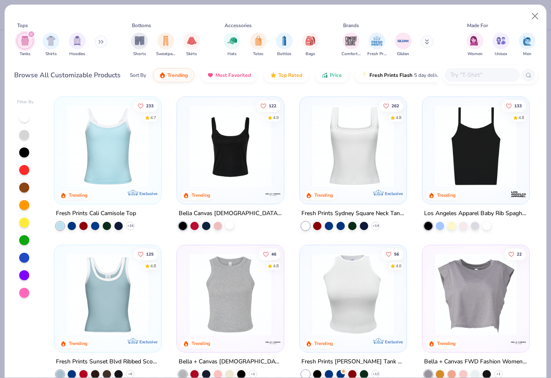
click at [230, 225] on div at bounding box center [229, 225] width 8 height 8
click at [269, 142] on img at bounding box center [230, 146] width 90 height 82
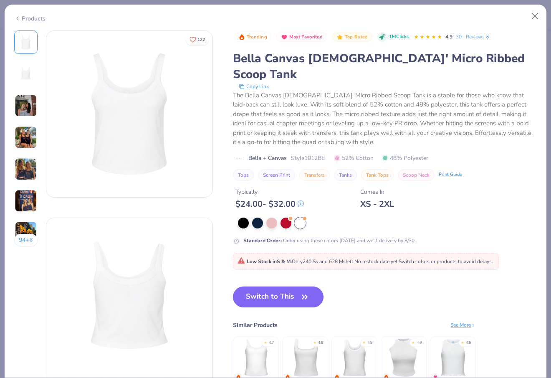
click at [277, 286] on button "Switch to This" at bounding box center [278, 296] width 91 height 21
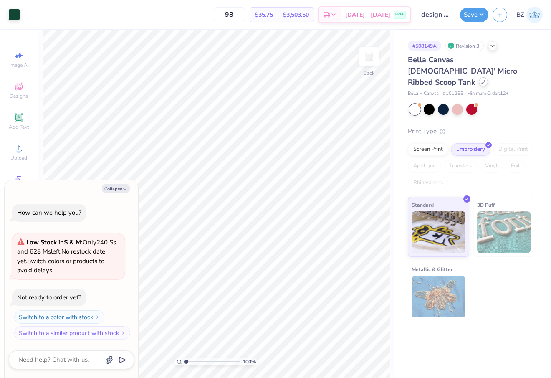
click at [479, 77] on div at bounding box center [483, 81] width 9 height 9
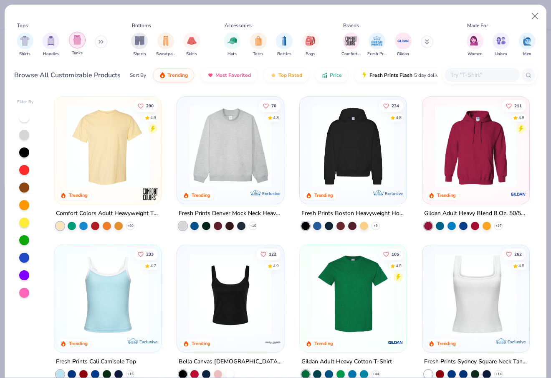
click at [73, 38] on img "filter for Tanks" at bounding box center [77, 40] width 9 height 10
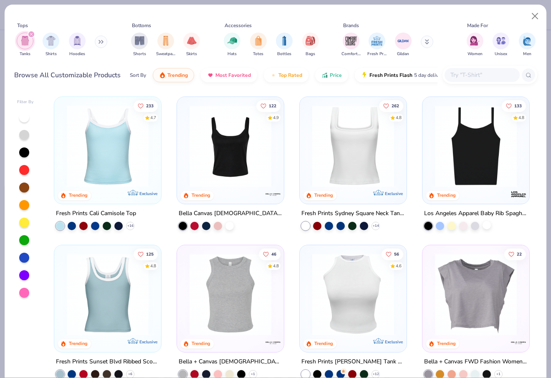
click at [488, 227] on div at bounding box center [487, 225] width 8 height 8
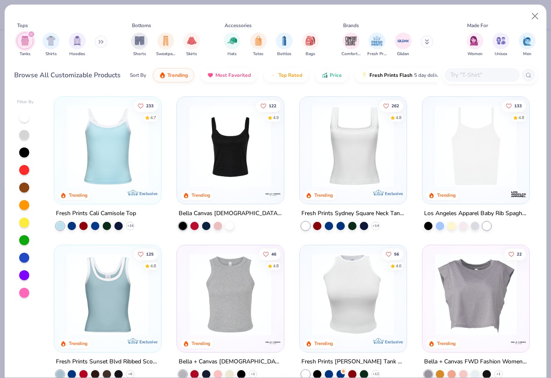
click at [464, 161] on img at bounding box center [476, 146] width 90 height 82
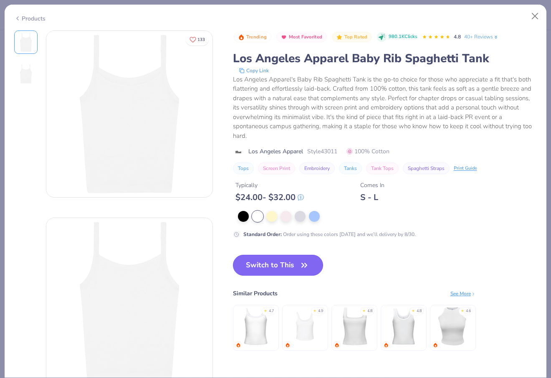
click at [271, 257] on button "Switch to This" at bounding box center [278, 265] width 91 height 21
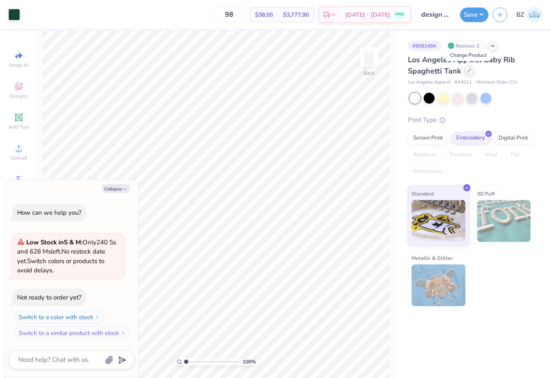
click at [468, 72] on icon at bounding box center [469, 70] width 4 height 4
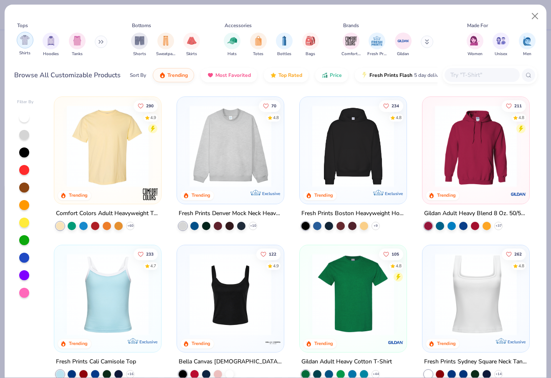
click at [26, 38] on img "filter for Shirts" at bounding box center [25, 40] width 10 height 10
type textarea "x"
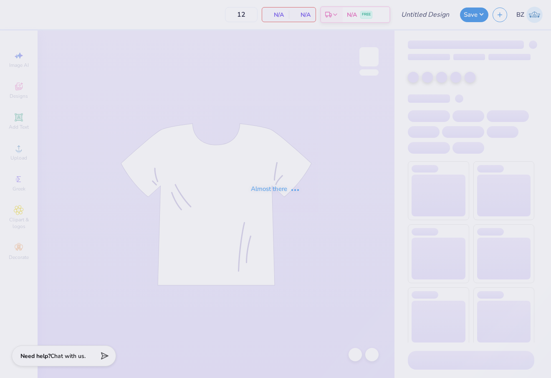
type input "design #2"
type input "98"
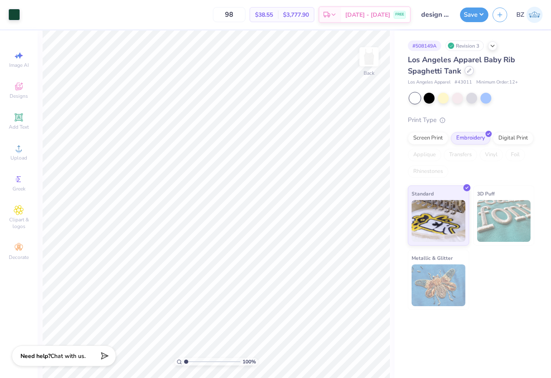
click at [471, 70] on div at bounding box center [469, 70] width 9 height 9
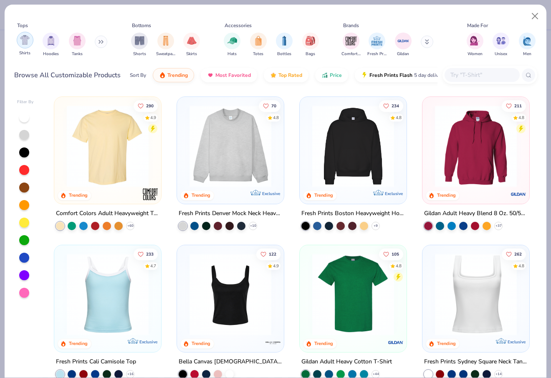
click at [22, 41] on img "filter for Shirts" at bounding box center [25, 40] width 10 height 10
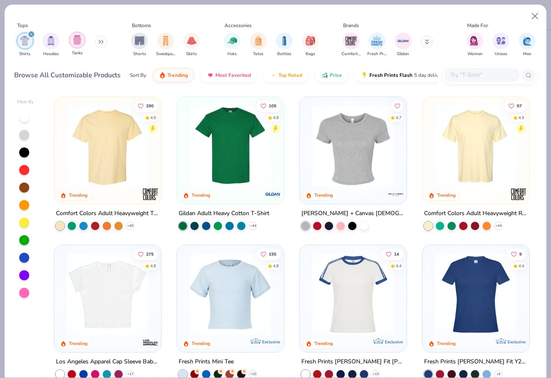
click at [82, 38] on div "filter for Tanks" at bounding box center [77, 40] width 17 height 17
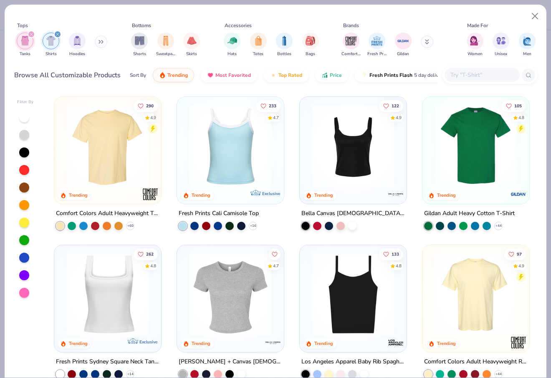
click at [30, 33] on icon "filter for Tanks" at bounding box center [31, 34] width 3 height 3
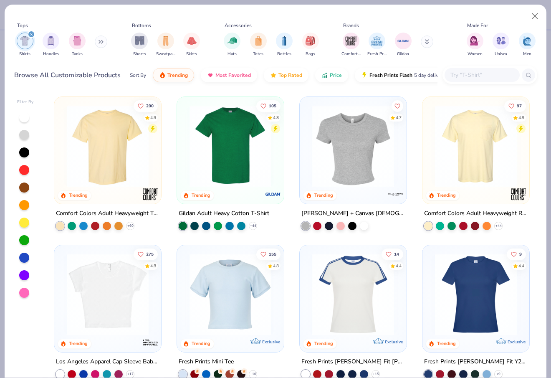
click at [28, 33] on div "filter for Shirts" at bounding box center [32, 34] width 8 height 8
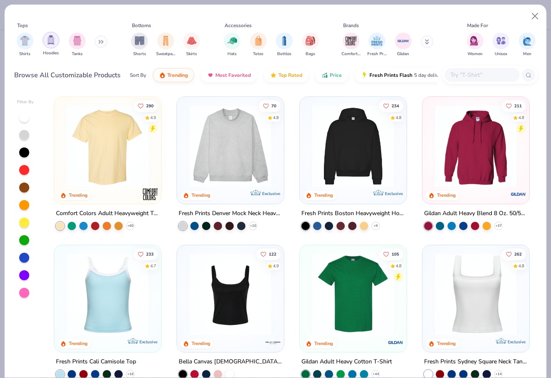
click at [78, 41] on img "filter for Tanks" at bounding box center [77, 41] width 9 height 10
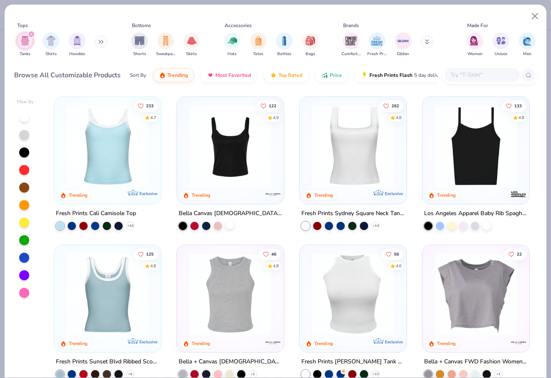
click at [233, 224] on div at bounding box center [229, 225] width 8 height 8
click at [255, 172] on img at bounding box center [230, 146] width 90 height 82
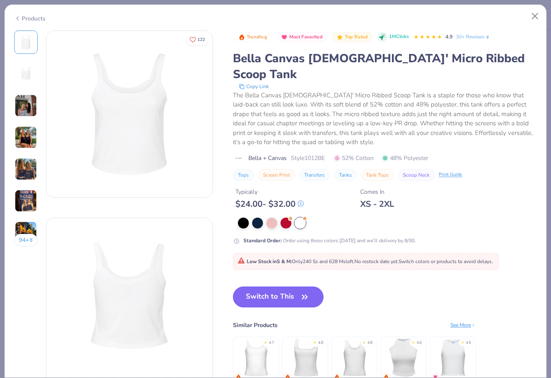
click at [271, 286] on button "Switch to This" at bounding box center [278, 296] width 91 height 21
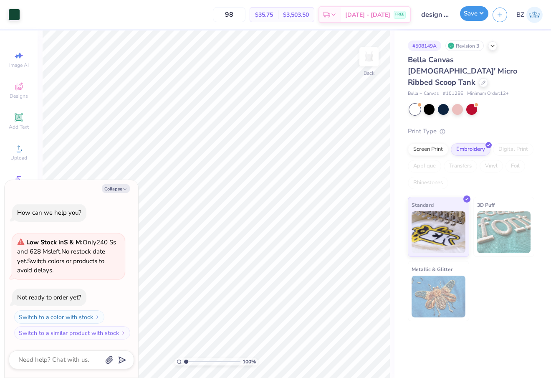
click at [470, 13] on button "Save" at bounding box center [474, 13] width 28 height 15
type textarea "x"
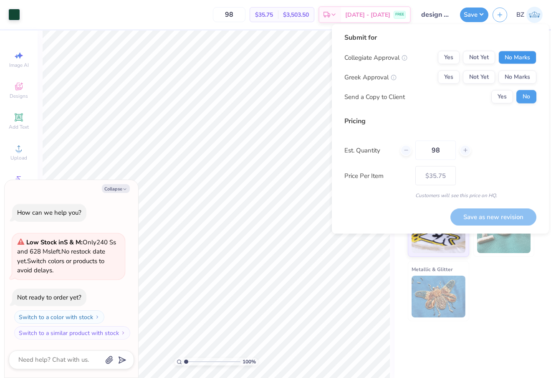
click at [507, 58] on button "No Marks" at bounding box center [518, 57] width 38 height 13
click at [455, 76] on button "Yes" at bounding box center [449, 77] width 22 height 13
click at [476, 213] on button "Save as new revision" at bounding box center [494, 216] width 86 height 17
type input "$35.75"
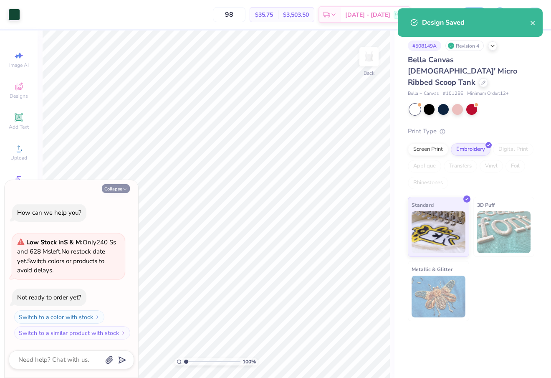
click at [116, 188] on button "Collapse" at bounding box center [116, 188] width 28 height 9
type textarea "x"
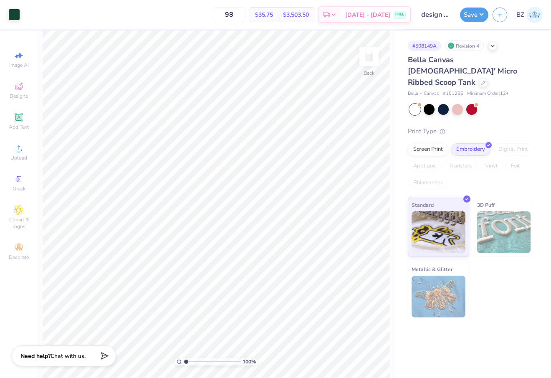
click at [22, 104] on div "Image AI Designs Add Text Upload Greek Clipart & logos Decorate" at bounding box center [18, 155] width 29 height 217
click at [22, 97] on span "Designs" at bounding box center [19, 96] width 18 height 7
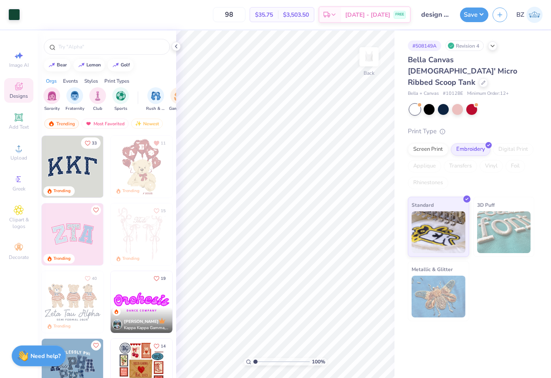
click at [124, 80] on div "Print Types" at bounding box center [116, 81] width 25 height 8
click at [53, 96] on img "filter for Embroidery" at bounding box center [52, 95] width 10 height 10
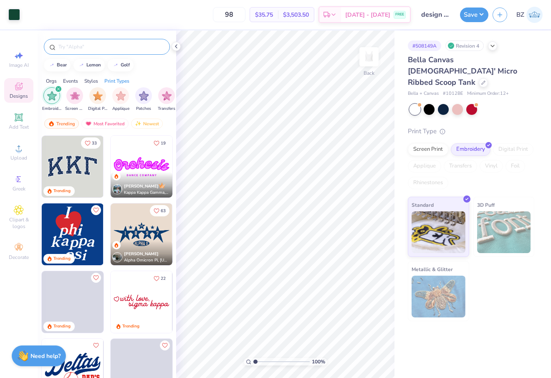
click at [80, 47] on input "text" at bounding box center [111, 47] width 107 height 8
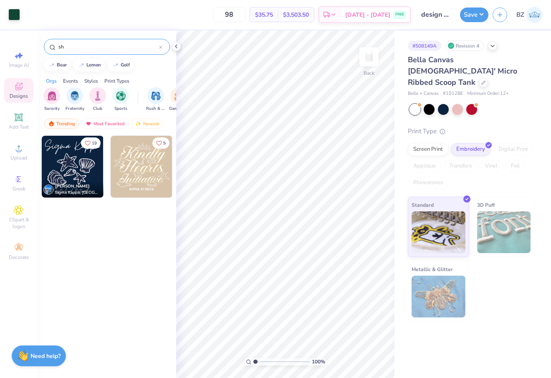
type input "s"
click at [126, 243] on div "19 Kinley Boyle Sigma Kappa, College of Charleston 5" at bounding box center [107, 272] width 139 height 274
click at [116, 78] on div "Print Types" at bounding box center [116, 81] width 25 height 8
click at [71, 47] on input "starfish" at bounding box center [108, 47] width 101 height 8
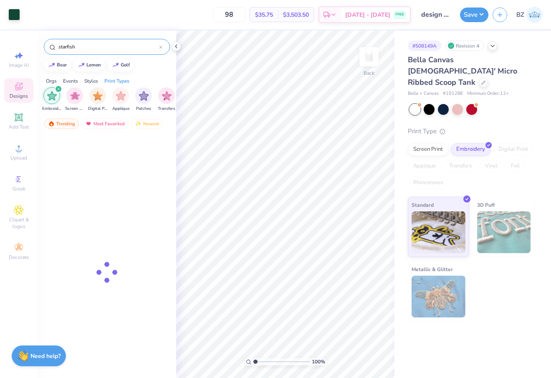
click at [71, 47] on input "starfish" at bounding box center [108, 47] width 101 height 8
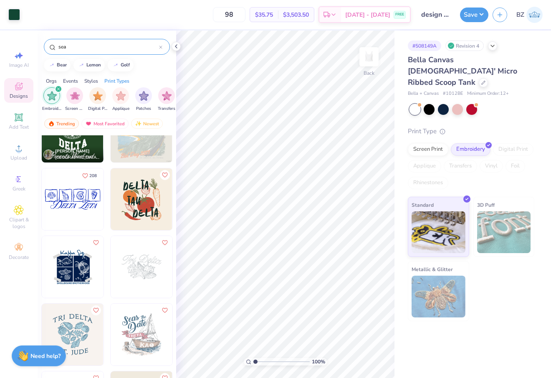
scroll to position [380, 0]
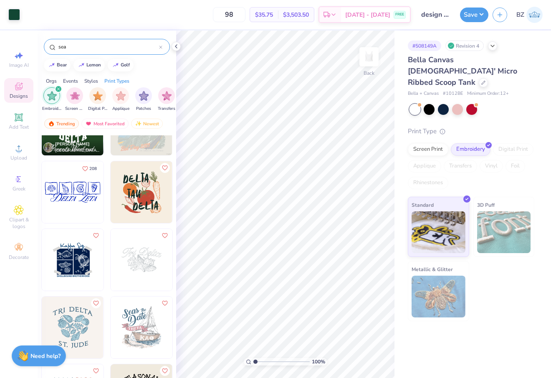
type input "sea"
click at [75, 195] on div at bounding box center [72, 192] width 185 height 62
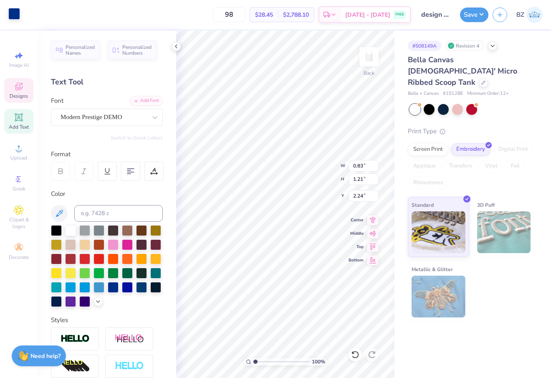
click at [14, 12] on div at bounding box center [14, 14] width 12 height 12
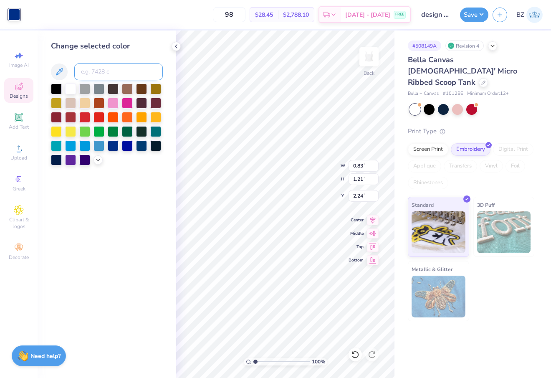
click at [97, 71] on input at bounding box center [118, 71] width 89 height 17
type input "3435"
type input "1.89"
type input "2.74"
type input "2.00"
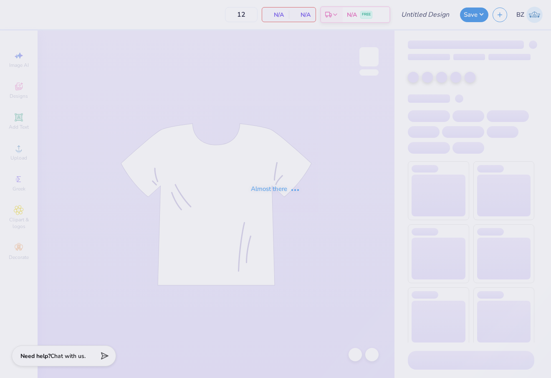
type input "starfish design green"
type input "98"
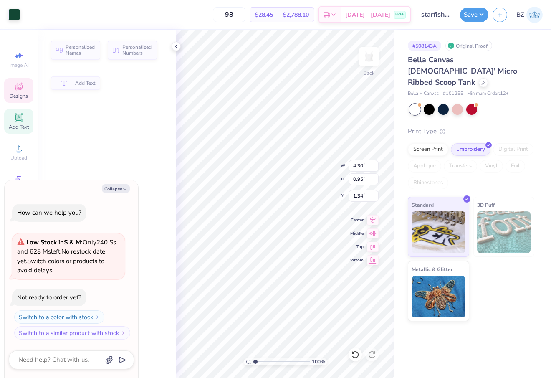
type textarea "x"
type input "1.35"
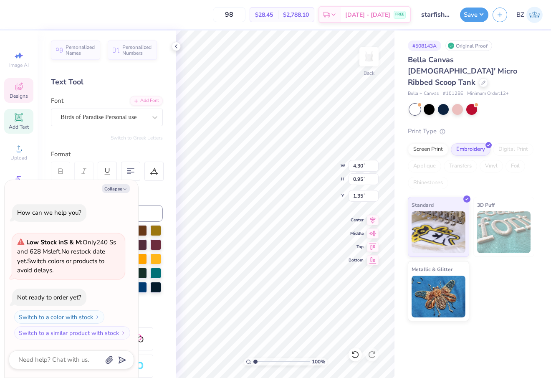
scroll to position [0, 2]
type textarea "x"
type textarea "Kappa Delta e"
type textarea "x"
type textarea "Kappa Delta es"
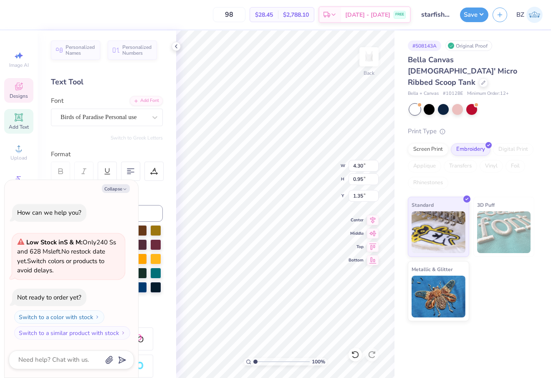
type textarea "x"
type textarea "Kappa Delta est"
type textarea "x"
type textarea "Kappa Delta est"
type textarea "x"
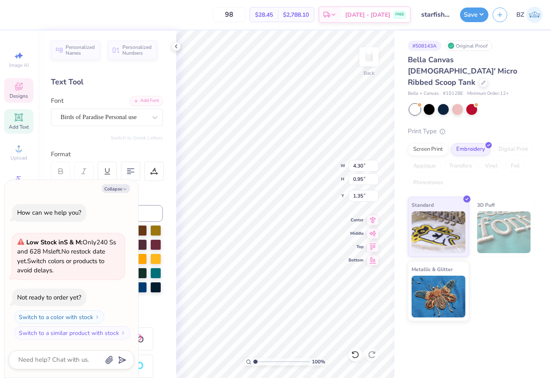
type textarea "Kappa Delta est 6"
type textarea "x"
type textarea "Kappa Delta est 66"
type textarea "x"
type textarea "Kappa Delta est 6"
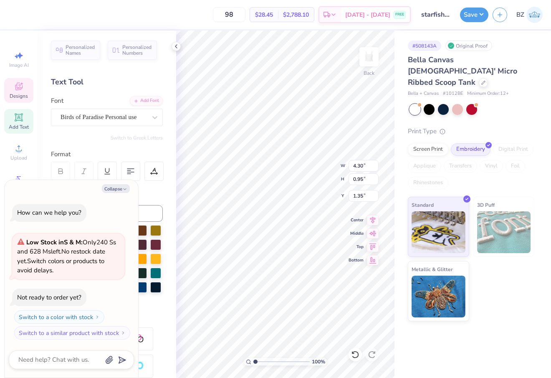
scroll to position [0, 2]
type textarea "x"
type textarea "Kappa Delta est"
type textarea "x"
type textarea "Kappa Delta est."
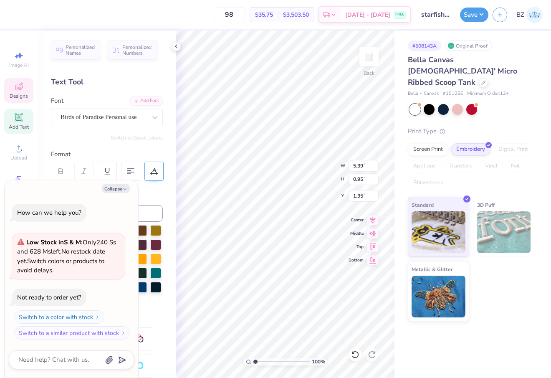
type textarea "x"
type textarea "Kappa Delta est."
click at [112, 118] on div "Birds of Paradise Personal use" at bounding box center [104, 117] width 88 height 13
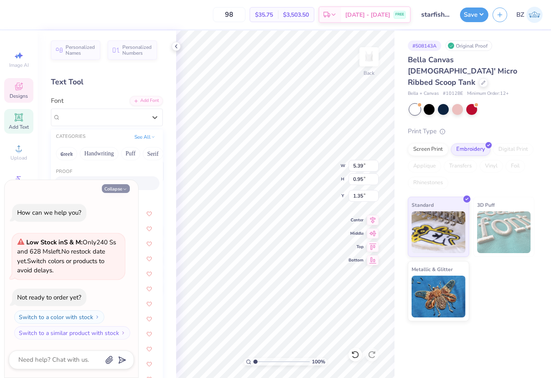
drag, startPoint x: 121, startPoint y: 190, endPoint x: 116, endPoint y: 175, distance: 16.1
click at [121, 190] on button "Collapse" at bounding box center [116, 188] width 28 height 9
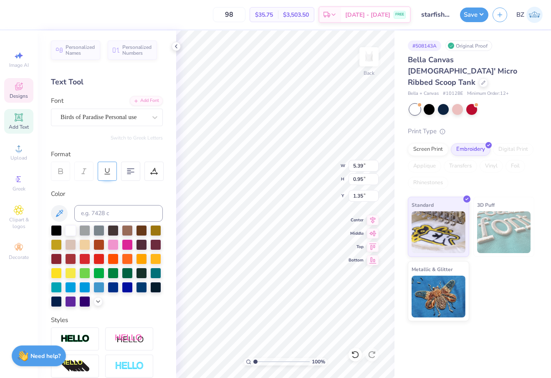
type textarea "x"
click at [97, 117] on div "Birds of Paradise Personal use" at bounding box center [104, 117] width 88 height 13
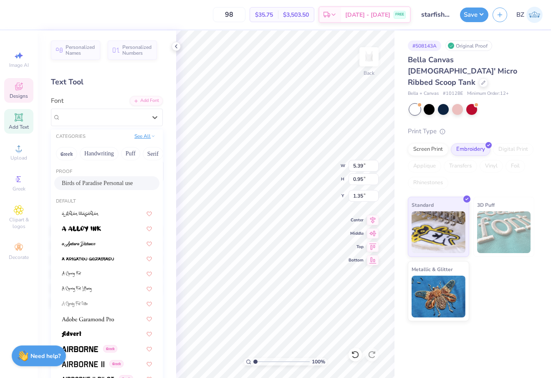
click at [145, 136] on button "See All" at bounding box center [145, 136] width 26 height 8
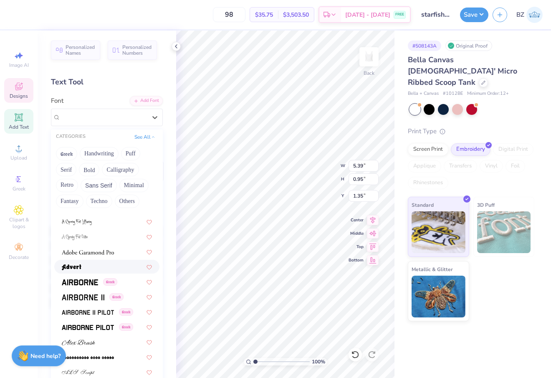
scroll to position [233, 0]
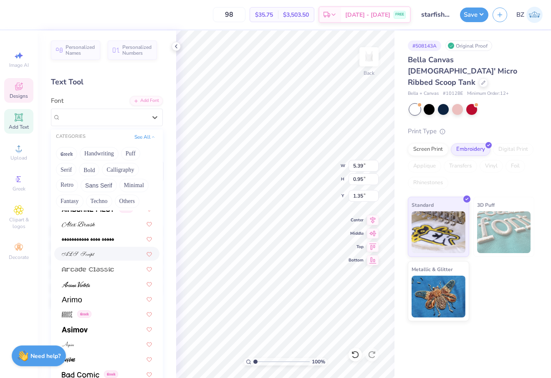
click at [103, 257] on div at bounding box center [107, 253] width 90 height 9
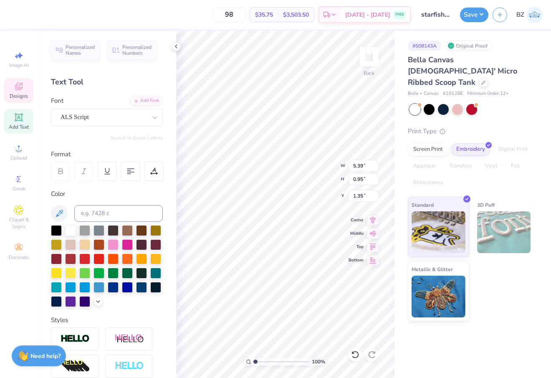
type input "5.34"
type input "0.85"
type input "1.40"
type textarea "Kappa Delta est. 1897"
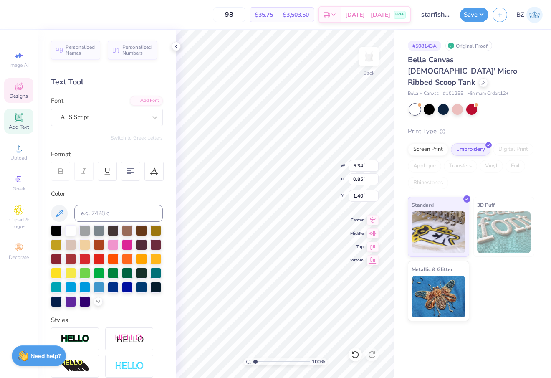
scroll to position [0, 3]
click at [147, 118] on div "ALS Script" at bounding box center [104, 117] width 88 height 13
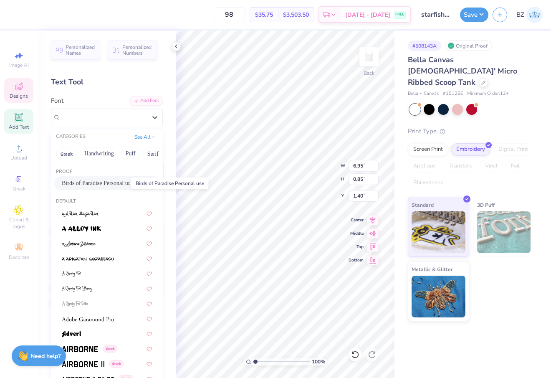
click at [121, 182] on span "Birds of Paradise Personal use" at bounding box center [97, 183] width 71 height 9
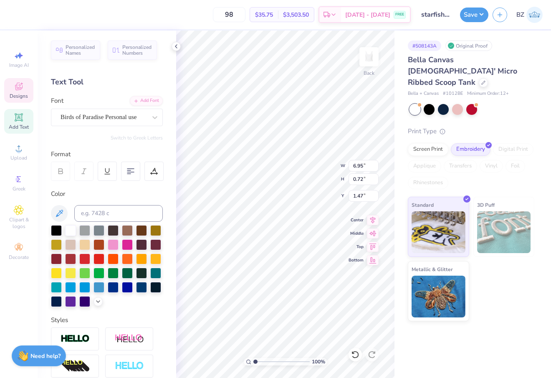
type input "0.72"
type input "1.47"
click at [149, 121] on div at bounding box center [154, 117] width 15 height 15
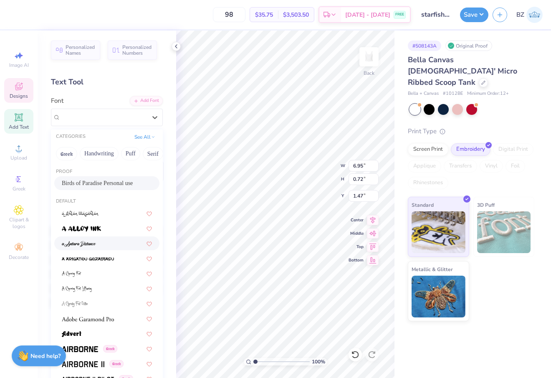
click at [104, 238] on div at bounding box center [106, 243] width 105 height 14
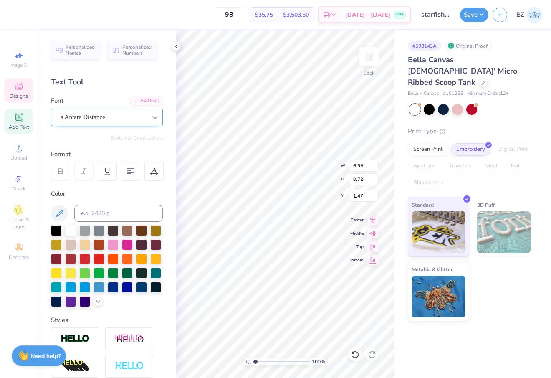
click at [148, 120] on div at bounding box center [154, 117] width 15 height 15
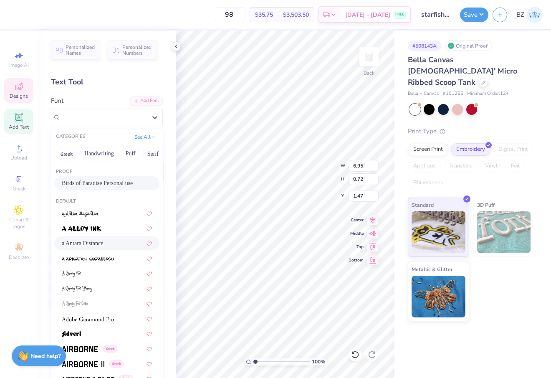
click at [102, 184] on span "Birds of Paradise Personal use" at bounding box center [97, 183] width 71 height 9
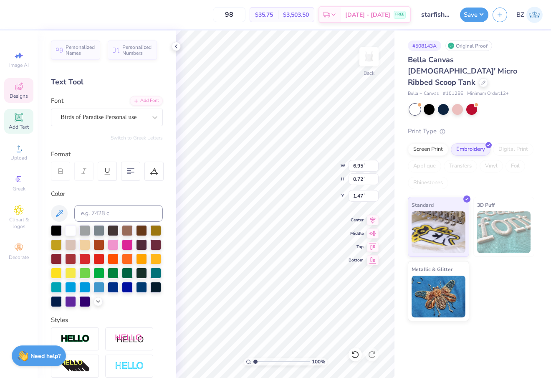
type textarea "Kappa Delta est."
click at [294, 238] on li "Duplicate" at bounding box center [296, 237] width 66 height 16
type input "7.68"
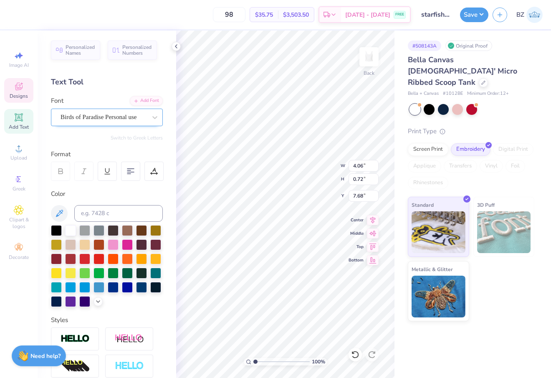
type textarea "1897"
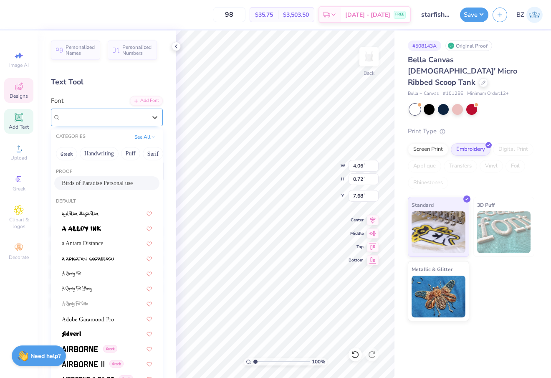
click at [137, 121] on div "Birds of Paradise Personal use" at bounding box center [104, 117] width 88 height 13
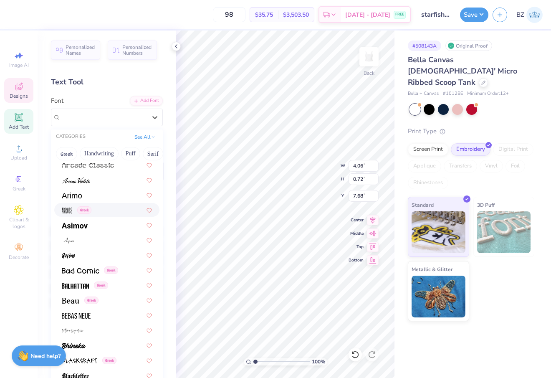
scroll to position [290, 0]
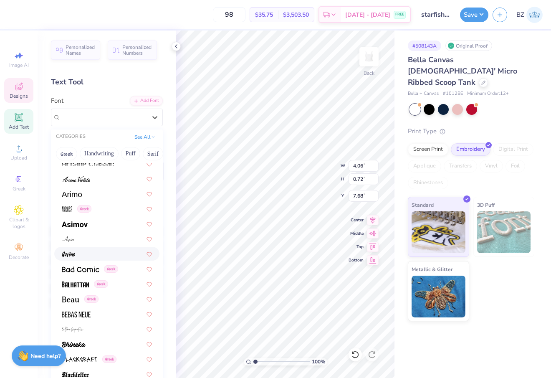
click at [104, 253] on div at bounding box center [107, 253] width 90 height 9
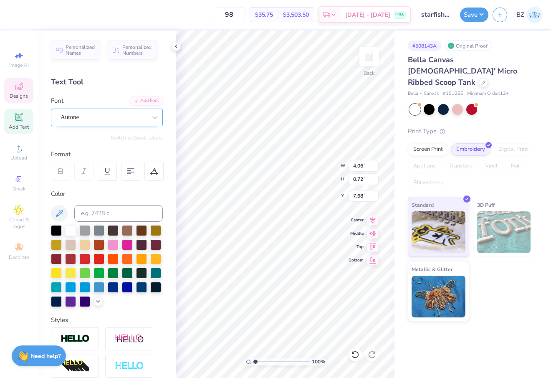
click at [113, 120] on div "Autone" at bounding box center [104, 117] width 88 height 13
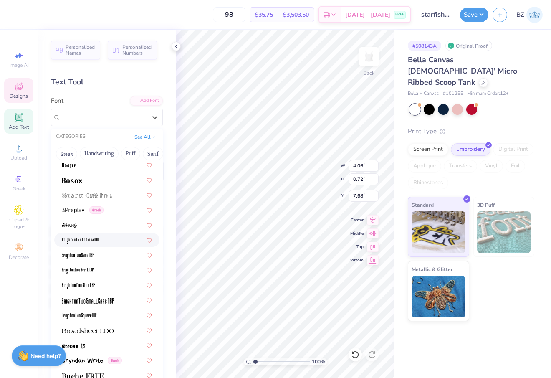
scroll to position [588, 0]
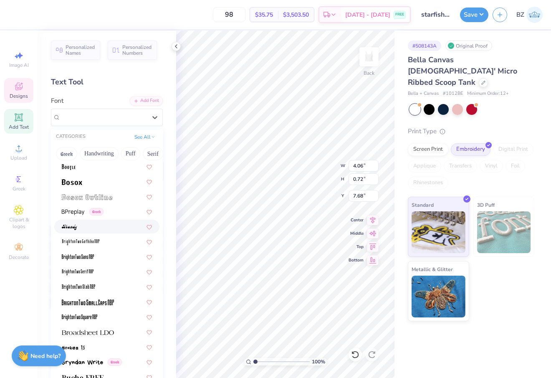
click at [81, 224] on div at bounding box center [107, 226] width 90 height 9
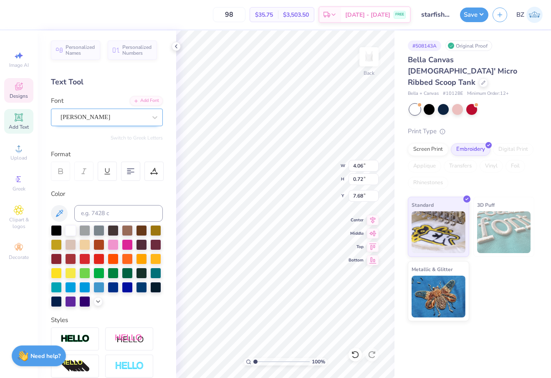
click at [101, 121] on div "Brandy" at bounding box center [104, 117] width 88 height 13
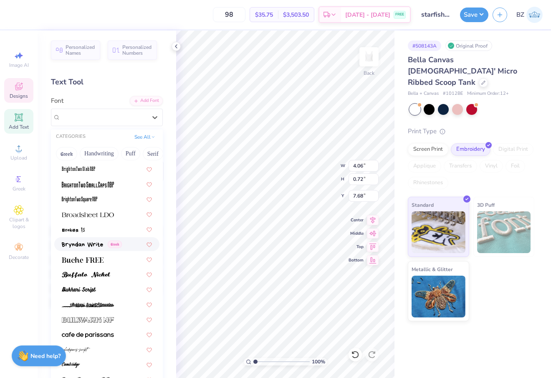
scroll to position [821, 0]
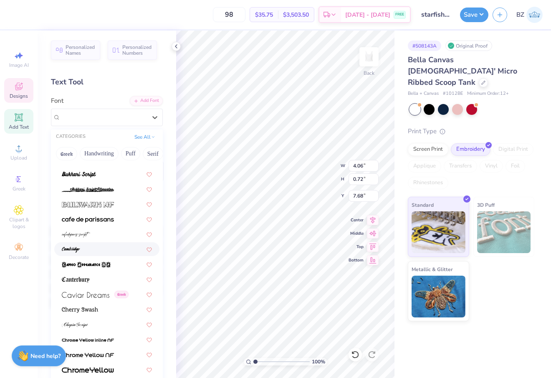
click at [95, 249] on div at bounding box center [107, 249] width 90 height 9
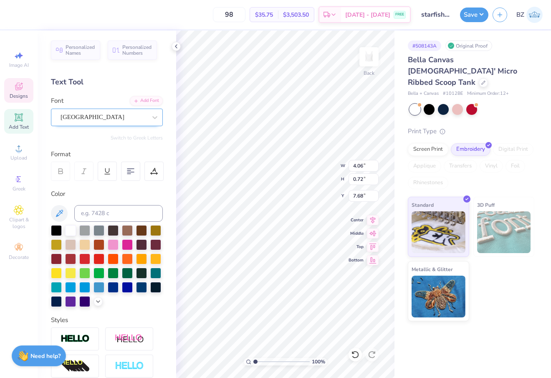
click at [93, 114] on div "Cambridge" at bounding box center [104, 117] width 88 height 13
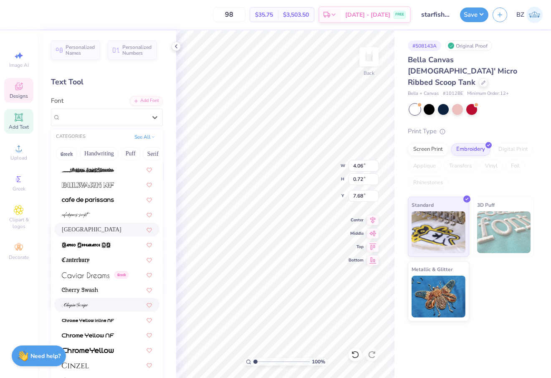
scroll to position [911, 0]
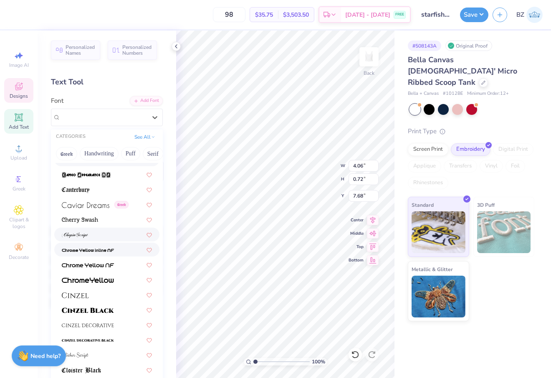
click at [90, 233] on div at bounding box center [107, 234] width 90 height 9
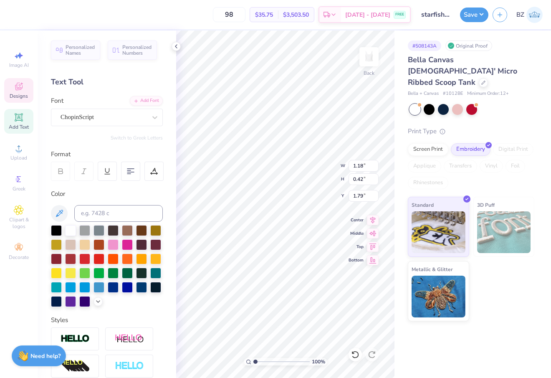
type input "1.79"
type input "4.06"
type input "0.72"
type input "1.64"
type input "1.18"
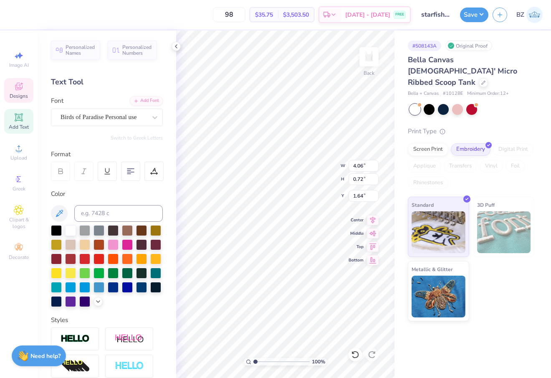
type input "0.42"
type input "1.79"
click at [127, 217] on input at bounding box center [118, 213] width 89 height 17
type input "3435"
type input "4.06"
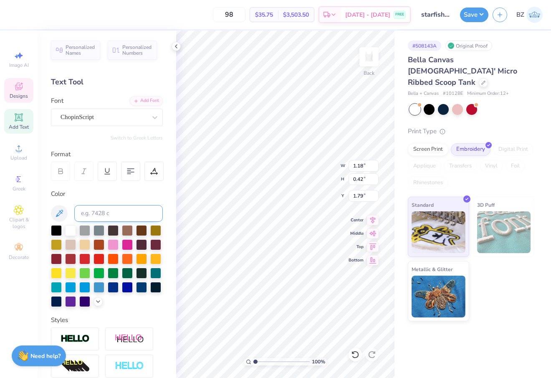
type input "0.72"
type input "1.64"
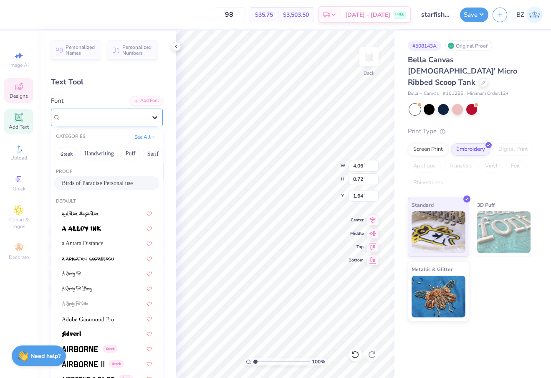
click at [156, 122] on div at bounding box center [154, 117] width 15 height 15
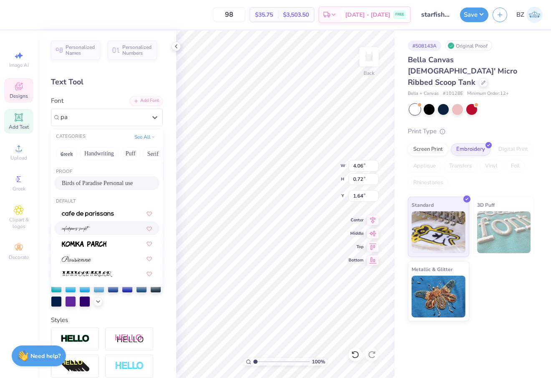
type input "p"
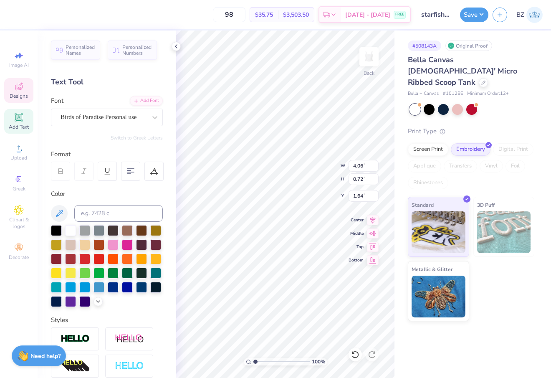
type input "1.18"
type input "0.42"
type input "1.79"
type input "4.06"
type input "0.72"
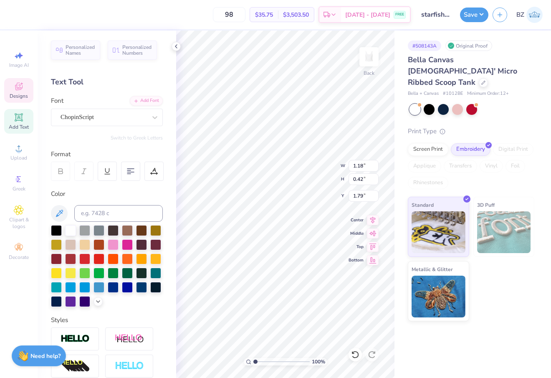
type input "1.64"
click at [135, 116] on div "Birds of Paradise Personal use" at bounding box center [104, 117] width 88 height 13
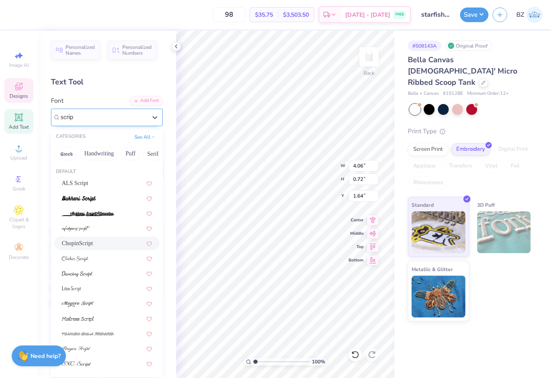
click at [109, 239] on div "ChopinScript" at bounding box center [107, 243] width 90 height 9
type input "scrip"
type input "3.89"
type input "0.73"
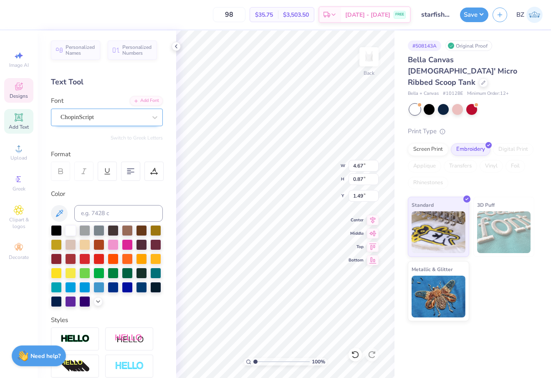
type input "4.67"
type input "0.87"
type input "1.49"
type input "5.10"
type input "0.95"
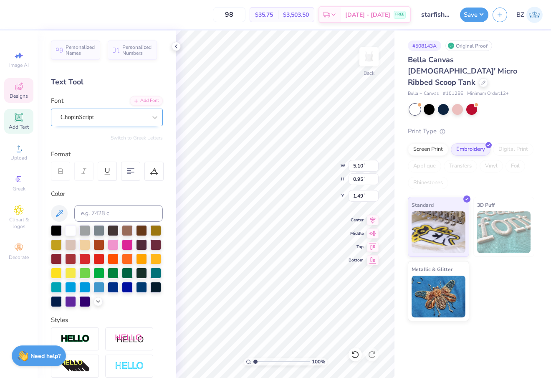
type input "1.18"
type input "0.42"
type input "1.79"
type input "4.69"
type input "0.88"
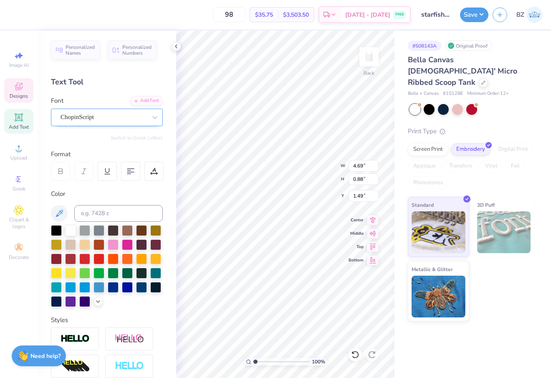
type input "1.18"
type input "0.42"
type input "1.79"
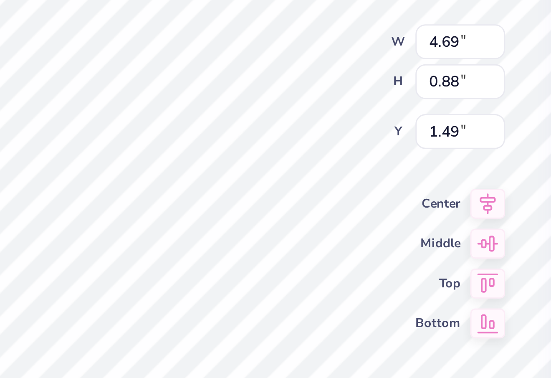
type input "1.56"
click at [303, 175] on div "100 % Back W 4.69 4.69 " H 0.88 0.88 " Y 1.56 1.56 " Center Middle Top Bottom" at bounding box center [285, 203] width 218 height 347
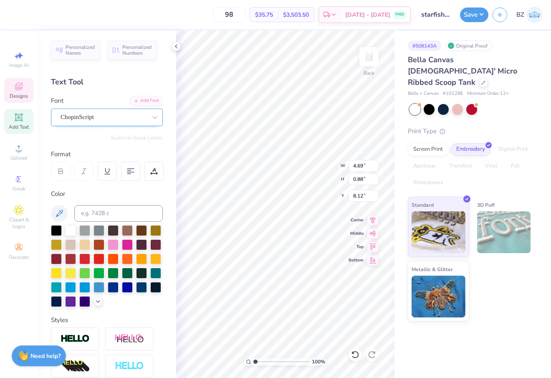
type input "8.12"
type input "1.18"
type input "0.42"
type input "8.56"
type input "4.26"
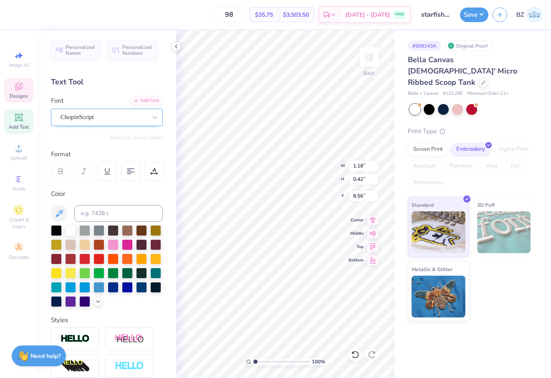
type input "4.31"
type input "2.54"
type input "3.75"
type input "3.80"
type input "1.28"
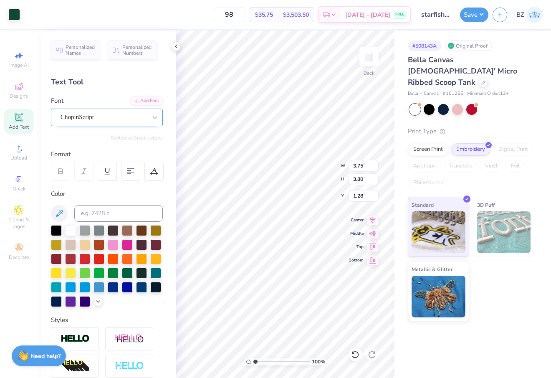
type input "4.69"
type input "0.88"
type input "5.50"
type input "1.18"
type input "0.42"
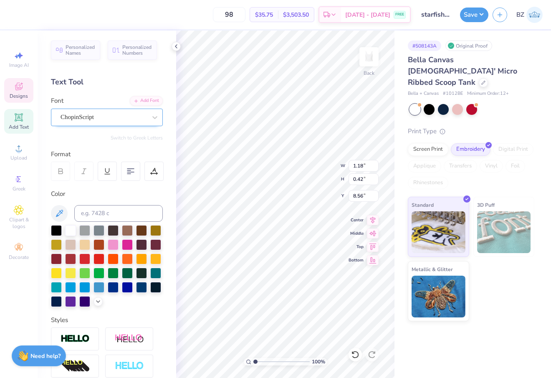
type input "5.73"
type input "4.03"
type input "4.08"
type input "0.50"
type input "5.27"
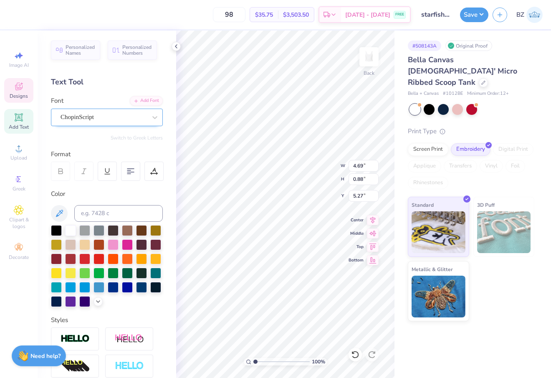
type input "1.18"
type input "0.42"
type input "5.50"
type input "0.83"
type input "4.09"
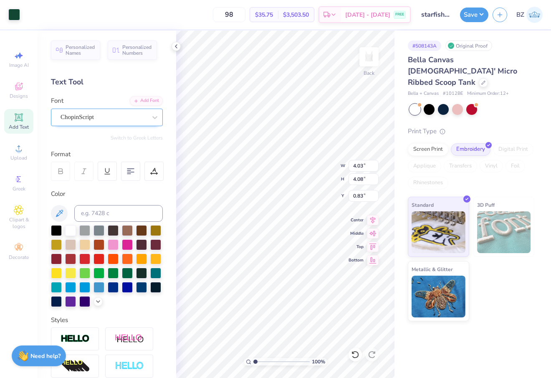
type input "4.14"
type input "0.50"
type input "4.69"
type input "0.88"
type input "5.27"
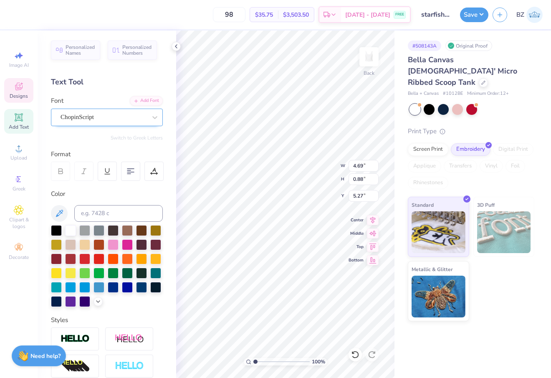
type input "1.18"
type input "0.42"
type input "5.50"
click at [154, 116] on icon at bounding box center [155, 117] width 8 height 8
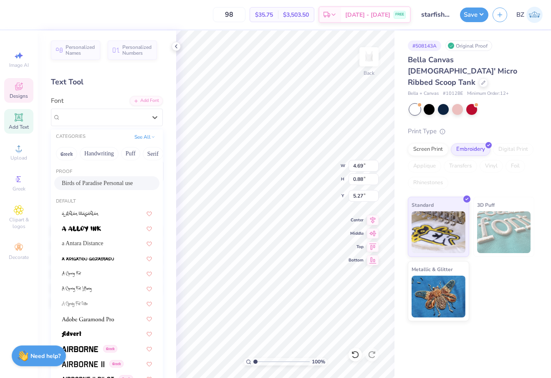
click at [84, 186] on span "Birds of Paradise Personal use" at bounding box center [97, 183] width 71 height 9
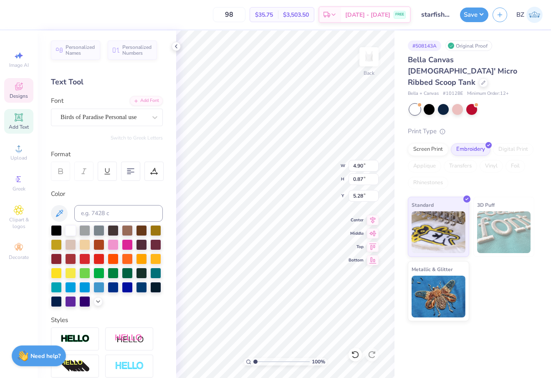
type input "4.90"
type input "0.87"
type input "5.28"
type textarea "Kappa Delta"
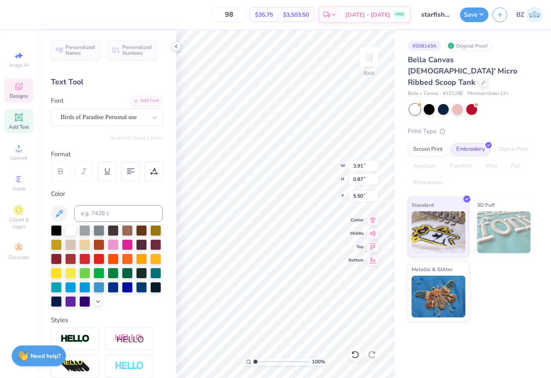
type input "5.50"
click at [143, 117] on div "Birds of Paradise Personal use" at bounding box center [104, 117] width 88 height 13
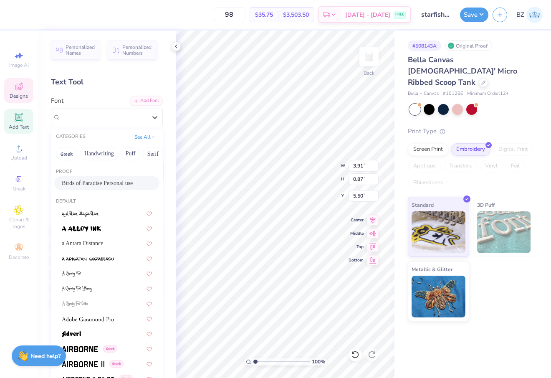
click at [96, 114] on span "Birds of Paradise Personal use" at bounding box center [99, 117] width 76 height 10
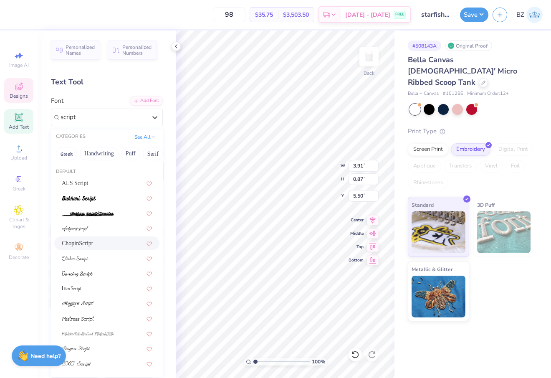
click at [102, 240] on div "ChopinScript" at bounding box center [107, 243] width 90 height 9
type input "script"
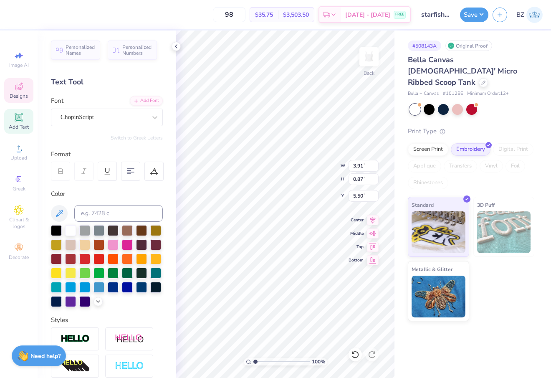
scroll to position [0, 3]
type textarea "Kappa Delta est. 1897"
type input "6.38"
type input "4.09"
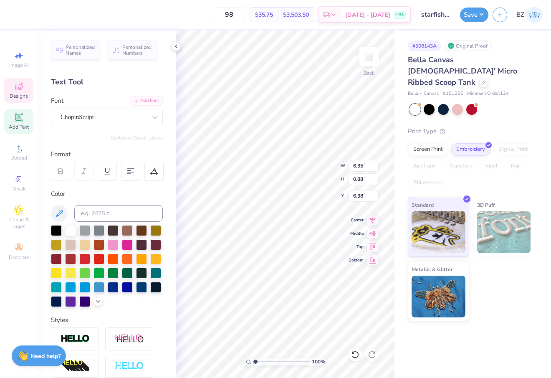
type input "4.14"
type input "0.50"
type input "6.35"
type input "0.88"
type input "4.44"
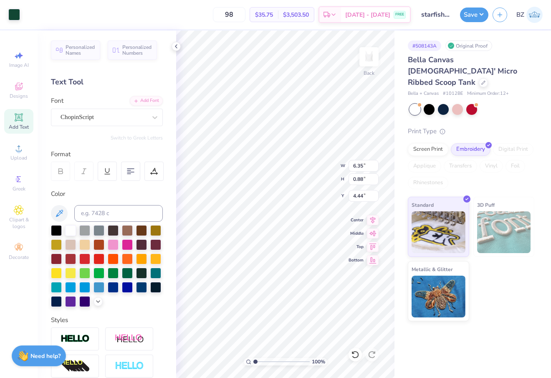
type input "4.09"
type input "4.14"
type input "5.50"
type input "6.35"
type input "0.88"
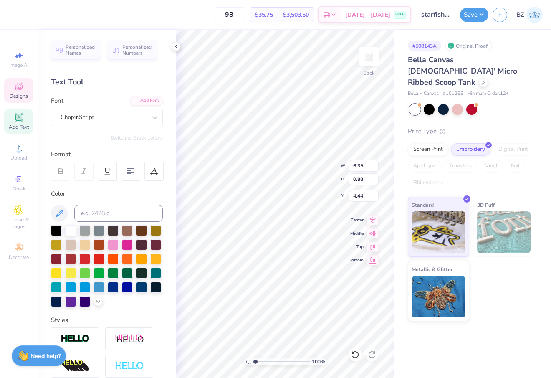
type input "2.00"
type input "4.09"
type input "4.14"
type input "3.26"
type input "4.09"
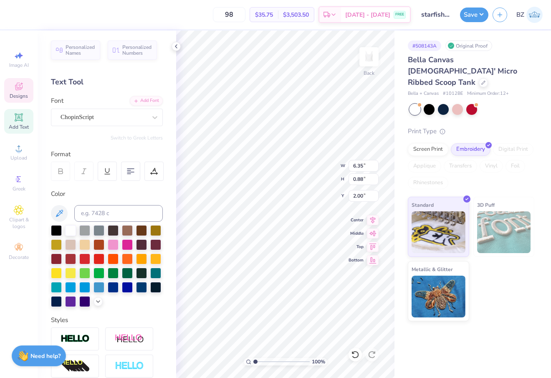
type input "4.14"
type input "3.08"
type input "8.07"
click at [354, 354] on icon at bounding box center [355, 354] width 8 height 8
type input "3.08"
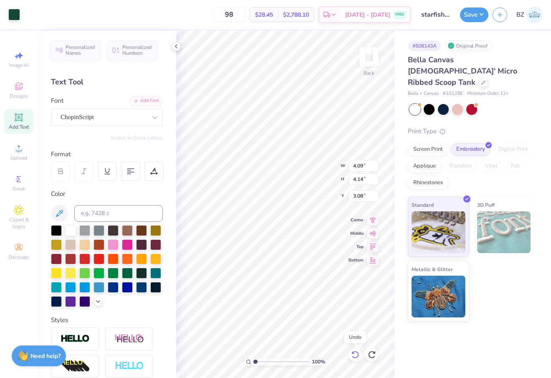
click at [355, 354] on icon at bounding box center [355, 354] width 8 height 8
type input "6.35"
type input "0.88"
type input "1.77"
type textarea "Kappa Delta"
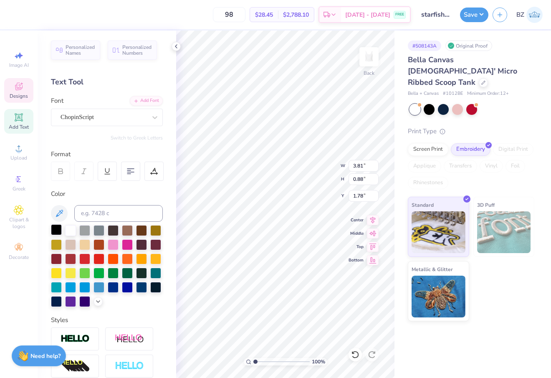
scroll to position [0, 2]
type textarea "Kappa Delta est"
type textarea "Kappa Delta"
type input "7.86"
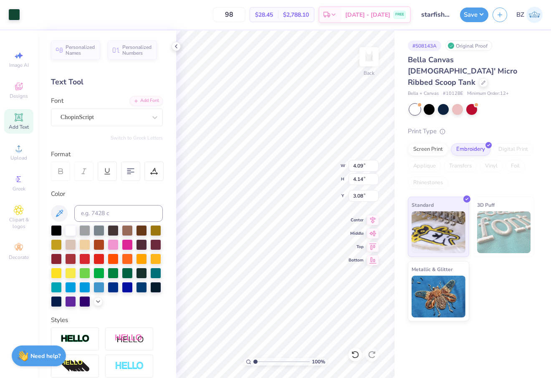
type input "1.84"
type input "3.81"
type input "0.88"
type input "7.21"
type input "6.27"
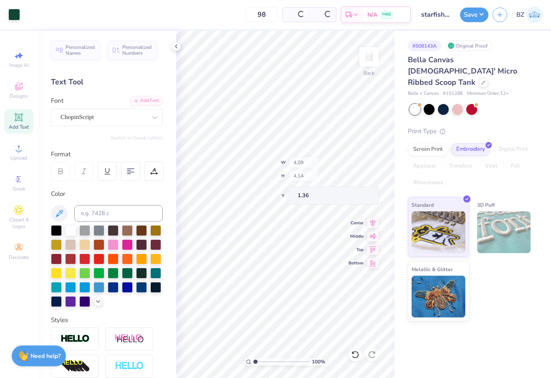
type input "1.36"
type input "1.04"
type input "3.81"
type input "0.88"
type input "6.87"
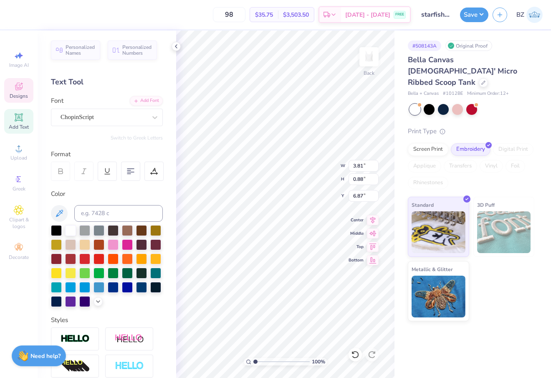
type input "4.09"
type input "4.14"
type input "2.27"
type input "2.00"
click at [472, 12] on button "Save" at bounding box center [474, 13] width 28 height 15
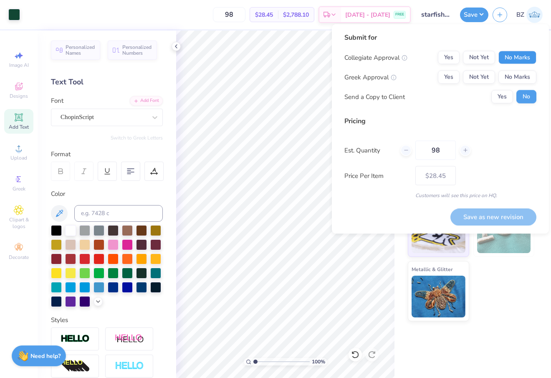
click at [514, 54] on button "No Marks" at bounding box center [518, 57] width 38 height 13
click at [447, 79] on button "Yes" at bounding box center [449, 77] width 22 height 13
click at [484, 218] on button "Save as new revision" at bounding box center [494, 216] width 86 height 17
type input "$28.45"
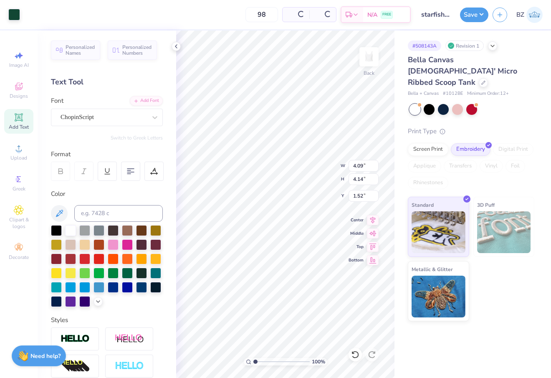
type input "2.00"
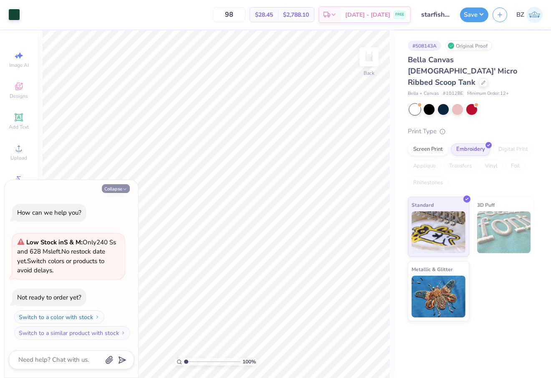
click at [119, 191] on button "Collapse" at bounding box center [116, 188] width 28 height 9
type textarea "x"
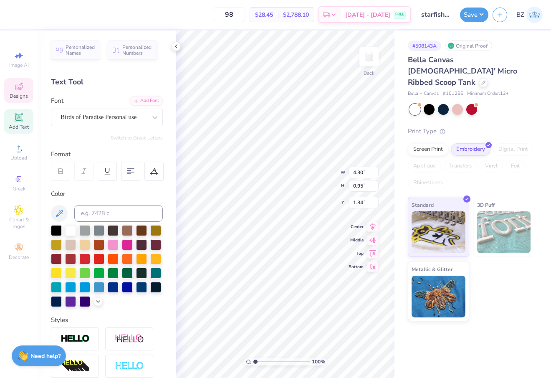
type input "7.82"
type input "4.26"
type input "4.31"
type input "2.33"
type input "4.30"
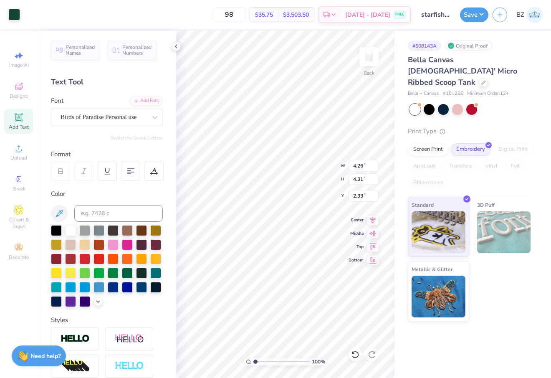
type input "0.95"
type input "1.69"
